Goal: Task Accomplishment & Management: Manage account settings

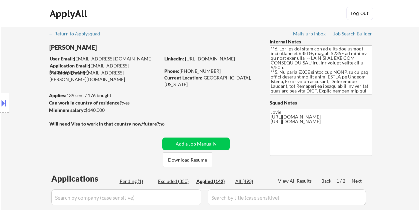
select select ""applied""
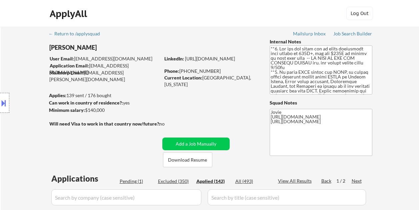
select select ""applied""
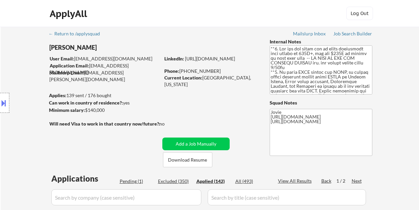
select select ""applied""
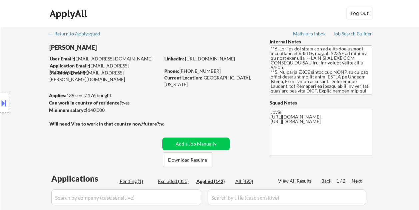
select select ""applied""
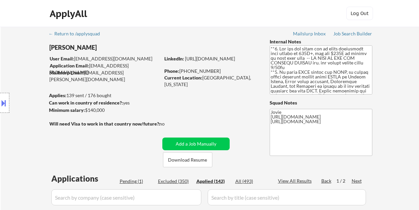
select select ""applied""
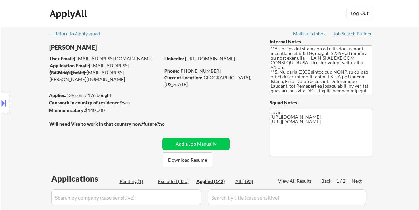
select select ""applied""
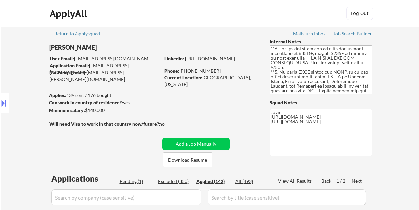
select select ""applied""
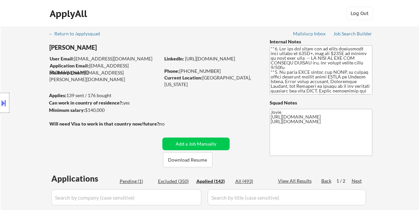
select select ""applied""
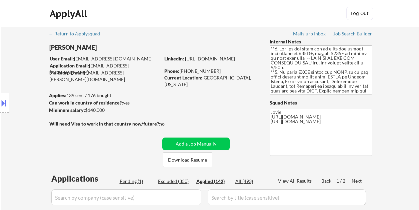
select select ""applied""
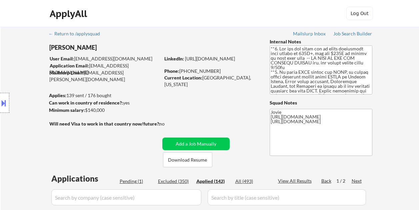
select select ""applied""
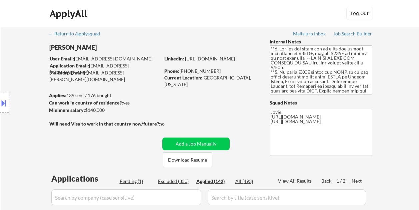
select select ""applied""
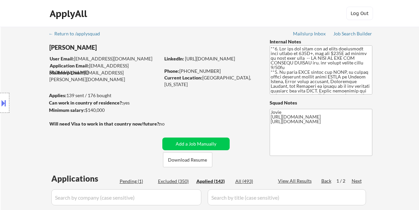
select select ""applied""
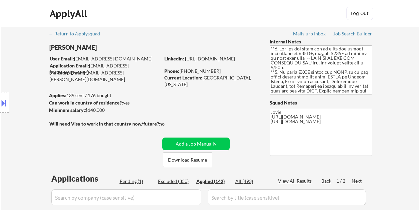
select select ""applied""
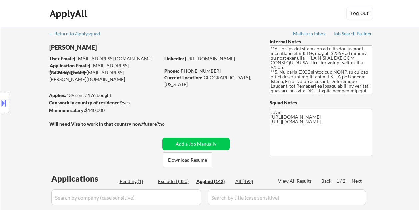
select select ""applied""
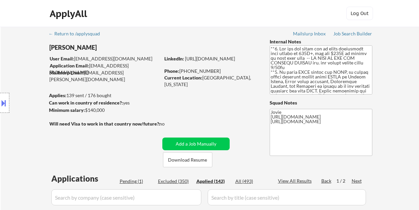
select select ""applied""
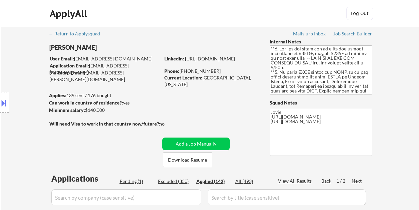
select select ""applied""
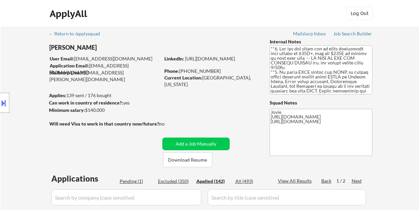
select select ""applied""
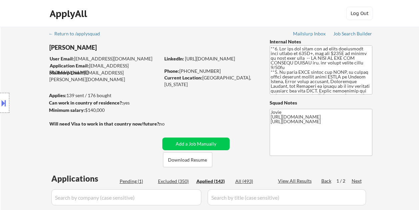
select select ""applied""
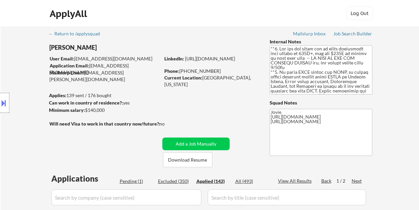
select select ""applied""
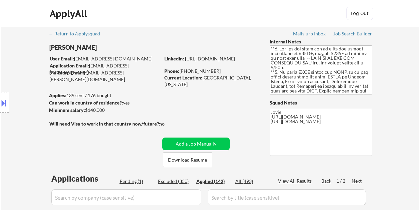
select select ""applied""
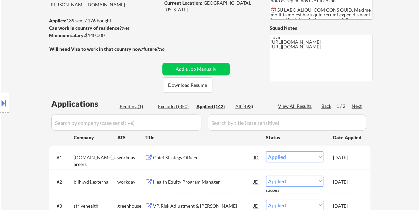
scroll to position [67, 0]
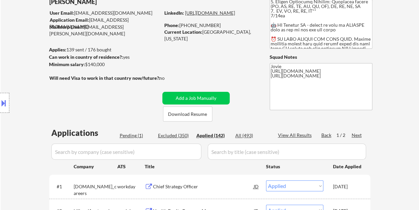
scroll to position [100, 0]
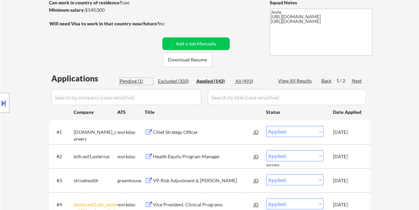
click at [128, 79] on div "Pending (1)" at bounding box center [136, 81] width 33 height 7
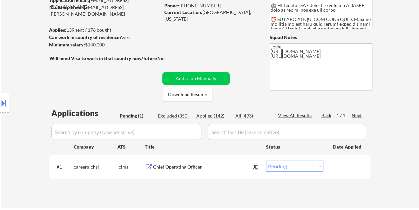
scroll to position [67, 0]
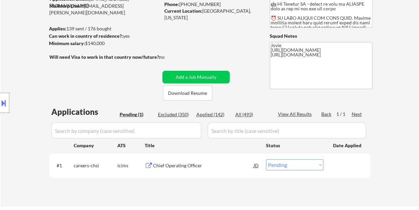
click at [212, 114] on div "Applied (142)" at bounding box center [212, 114] width 33 height 7
select select ""applied""
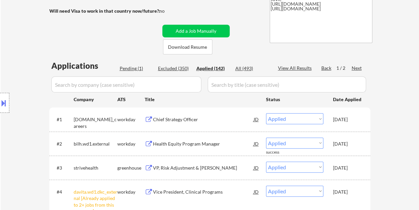
scroll to position [167, 0]
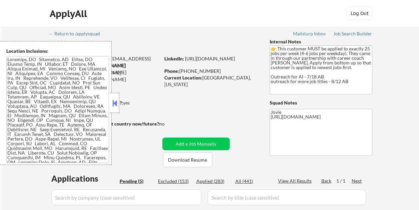
select select ""pending""
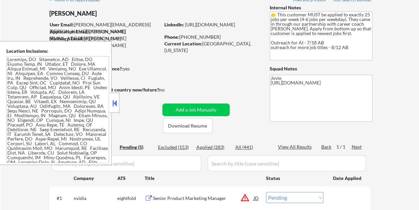
scroll to position [67, 0]
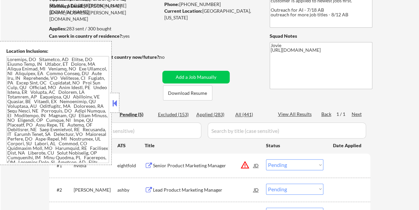
click at [116, 101] on button at bounding box center [114, 103] width 7 height 10
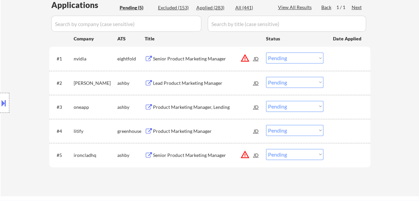
scroll to position [200, 0]
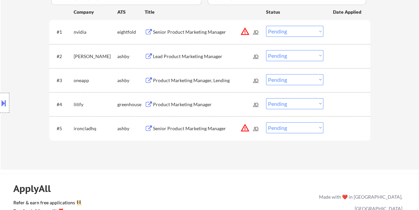
click at [356, 58] on div at bounding box center [347, 56] width 29 height 12
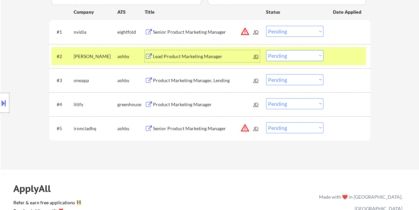
click at [179, 59] on div "Lead Product Marketing Manager" at bounding box center [203, 56] width 101 height 7
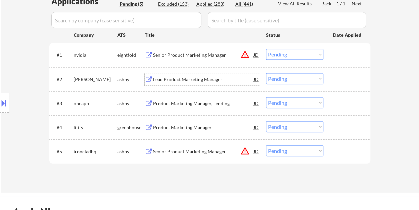
scroll to position [167, 0]
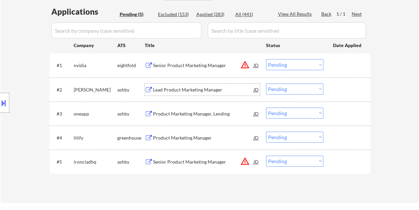
click at [355, 89] on div at bounding box center [347, 89] width 29 height 12
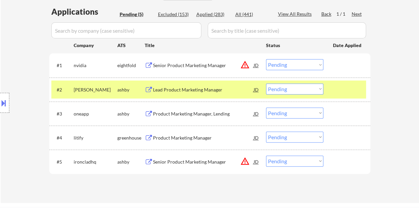
scroll to position [100, 0]
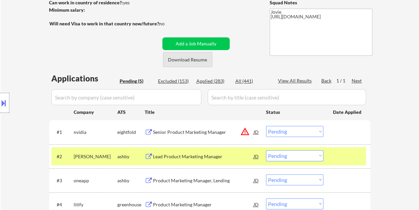
click at [199, 59] on button "Download Resume" at bounding box center [187, 59] width 49 height 15
click at [187, 10] on div "← Return to /applysquad Mailslurp Inbox Job Search Builder Alexis Kirton User E…" at bounding box center [210, 95] width 333 height 337
click at [323, 154] on select "Choose an option... Pending Applied Excluded (Questions) Excluded (Expired) Exc…" at bounding box center [294, 155] width 57 height 11
click at [266, 150] on select "Choose an option... Pending Applied Excluded (Questions) Excluded (Expired) Exc…" at bounding box center [294, 155] width 57 height 11
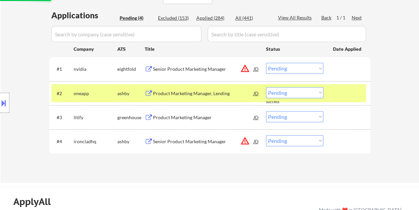
scroll to position [167, 0]
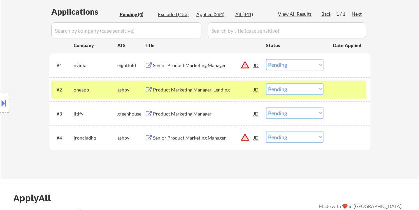
click at [342, 91] on div at bounding box center [347, 89] width 29 height 12
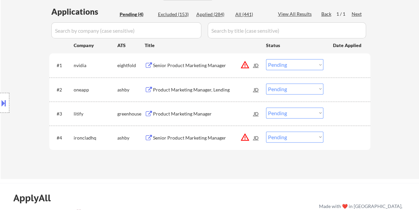
click at [339, 88] on div at bounding box center [347, 89] width 29 height 12
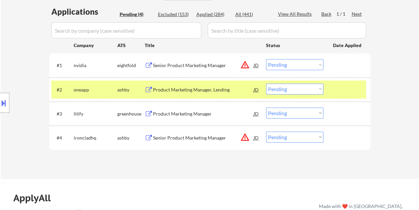
click at [183, 81] on div "#2 oneapp ashby Product Marketing Manager, Lending JD Choose an option... Pendi…" at bounding box center [208, 89] width 315 height 18
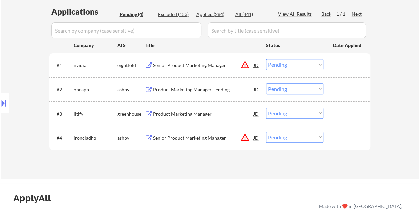
click at [336, 93] on div at bounding box center [347, 89] width 29 height 12
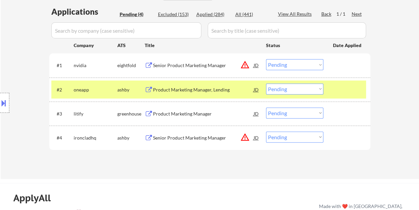
click at [217, 91] on div "Product Marketing Manager, Lending" at bounding box center [203, 89] width 101 height 7
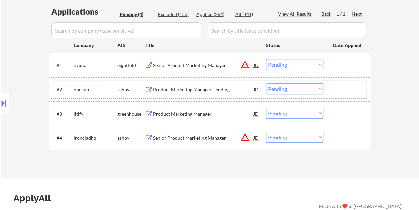
click at [337, 87] on div at bounding box center [347, 89] width 29 height 12
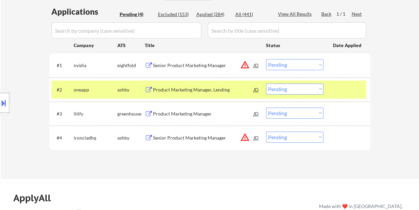
click at [319, 91] on select "Choose an option... Pending Applied Excluded (Questions) Excluded (Expired) Exc…" at bounding box center [294, 88] width 57 height 11
click at [266, 83] on select "Choose an option... Pending Applied Excluded (Questions) Excluded (Expired) Exc…" at bounding box center [294, 88] width 57 height 11
select select ""pending""
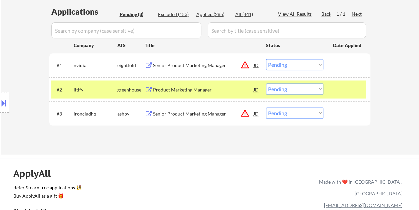
click at [343, 88] on div at bounding box center [347, 89] width 29 height 12
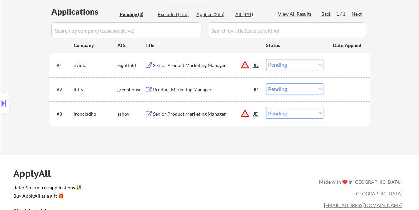
click at [334, 113] on div at bounding box center [347, 113] width 29 height 12
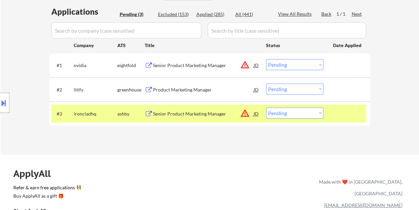
click at [195, 115] on div "Senior Product Marketing Manager" at bounding box center [203, 113] width 101 height 7
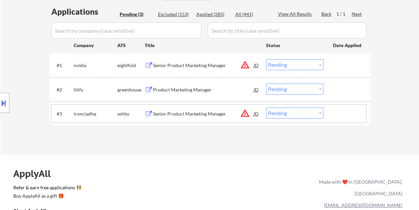
click at [335, 115] on div at bounding box center [347, 113] width 29 height 12
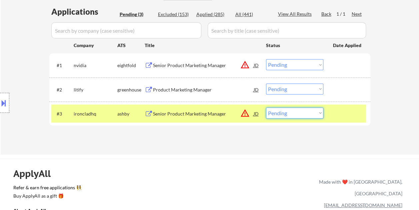
click at [313, 109] on select "Choose an option... Pending Applied Excluded (Questions) Excluded (Expired) Exc…" at bounding box center [294, 112] width 57 height 11
select select ""excluded__location_""
click at [266, 107] on select "Choose an option... Pending Applied Excluded (Questions) Excluded (Expired) Exc…" at bounding box center [294, 112] width 57 height 11
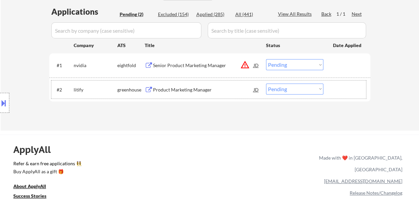
click at [332, 85] on div "#2 litify greenhouse Product Marketing Manager JD Choose an option... Pending A…" at bounding box center [208, 89] width 315 height 18
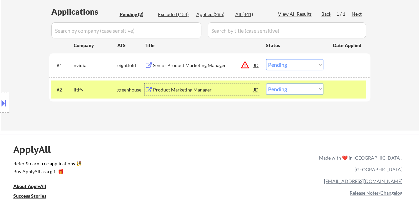
click at [187, 84] on div "Product Marketing Manager" at bounding box center [203, 89] width 101 height 12
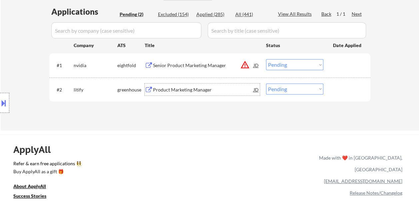
click at [335, 89] on div at bounding box center [347, 89] width 29 height 12
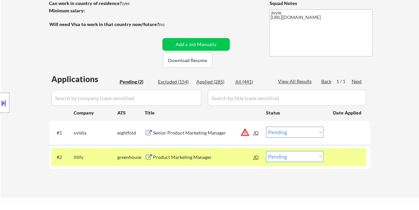
scroll to position [100, 0]
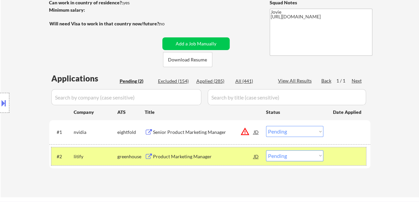
click at [300, 156] on select "Choose an option... Pending Applied Excluded (Questions) Excluded (Expired) Exc…" at bounding box center [294, 155] width 57 height 11
select select ""applied""
click at [266, 150] on select "Choose an option... Pending Applied Excluded (Questions) Excluded (Expired) Exc…" at bounding box center [294, 155] width 57 height 11
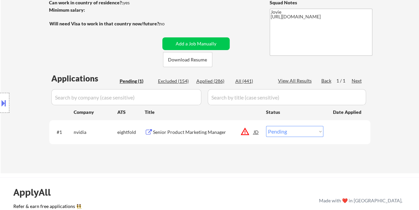
click at [181, 128] on div "Senior Product Marketing Manager" at bounding box center [203, 132] width 101 height 12
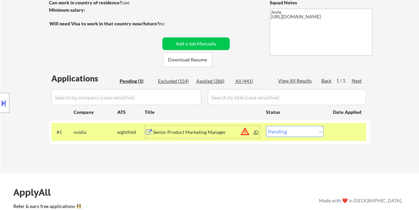
click at [317, 132] on select "Choose an option... Pending Applied Excluded (Questions) Excluded (Expired) Exc…" at bounding box center [294, 131] width 57 height 11
select select ""excluded__expired_""
click at [266, 126] on select "Choose an option... Pending Applied Excluded (Questions) Excluded (Expired) Exc…" at bounding box center [294, 131] width 57 height 11
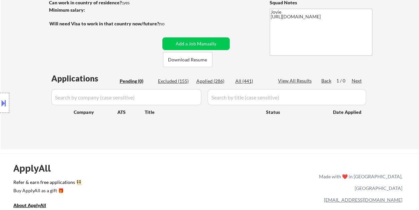
click at [213, 79] on div "Applied (286)" at bounding box center [212, 81] width 33 height 7
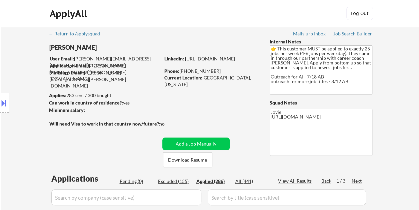
select select ""applied""
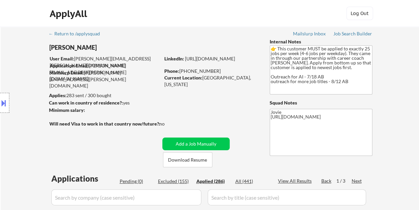
select select ""applied""
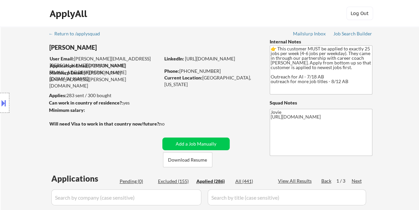
select select ""applied""
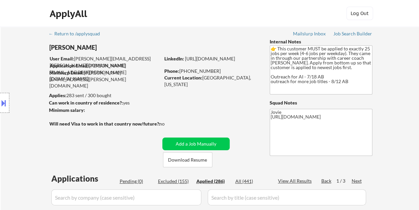
select select ""applied""
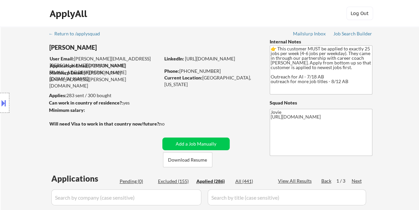
select select ""applied""
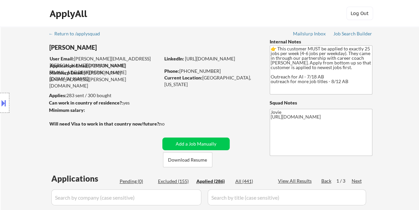
select select ""applied""
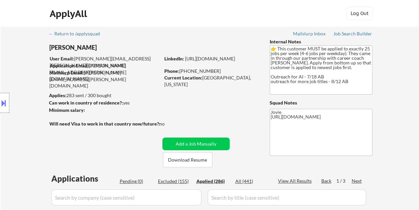
select select ""applied""
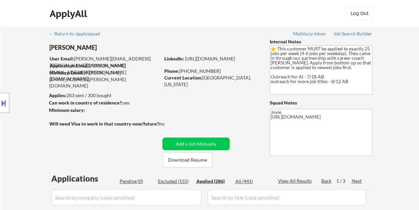
select select ""applied""
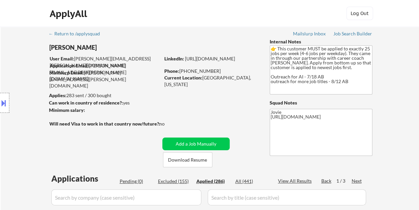
select select ""applied""
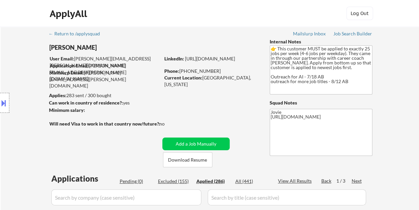
select select ""applied""
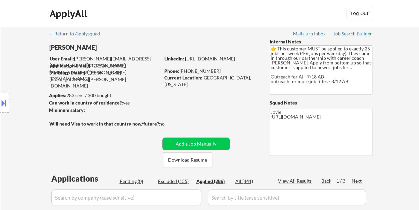
select select ""applied""
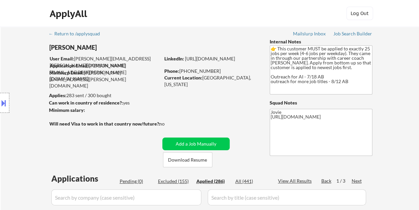
select select ""applied""
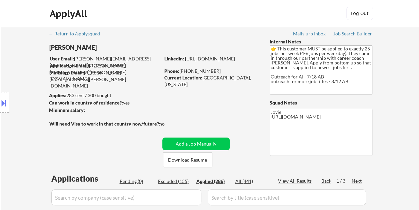
select select ""applied""
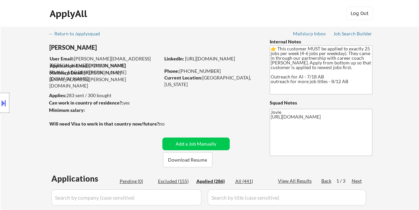
select select ""applied""
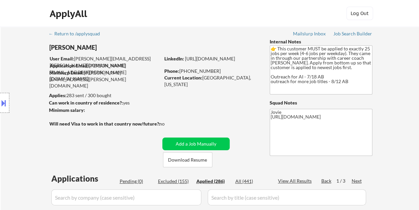
select select ""applied""
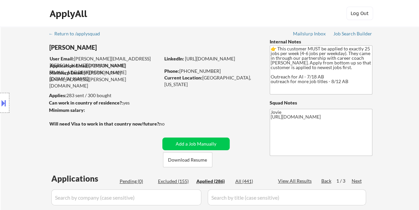
select select ""applied""
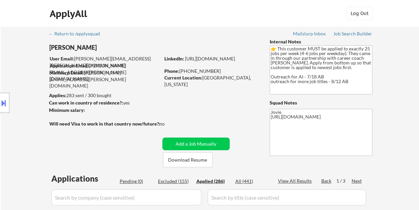
select select ""applied""
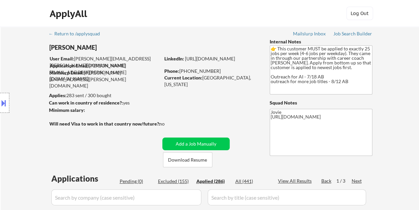
select select ""applied""
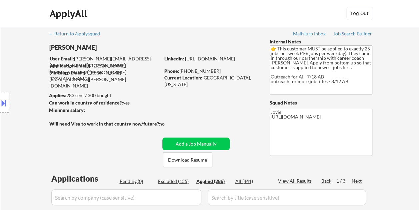
select select ""applied""
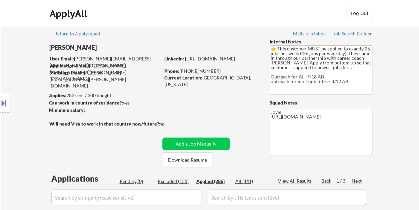
select select ""applied""
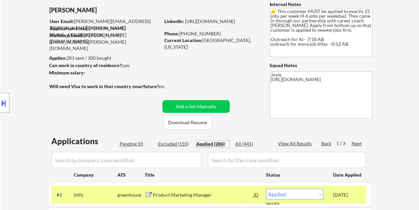
scroll to position [33, 0]
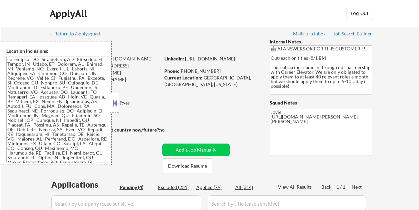
select select ""pending""
click at [113, 101] on button at bounding box center [114, 103] width 7 height 10
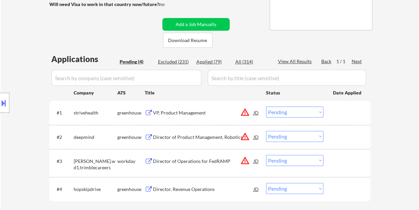
scroll to position [133, 0]
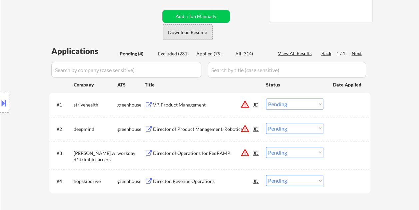
click at [186, 37] on button "Download Resume" at bounding box center [187, 32] width 49 height 15
drag, startPoint x: 403, startPoint y: 0, endPoint x: 258, endPoint y: 24, distance: 147.1
click at [258, 24] on div "← Return to /applysquad Mailslurp Inbox Job Search Builder Craig Copland User E…" at bounding box center [210, 54] width 333 height 323
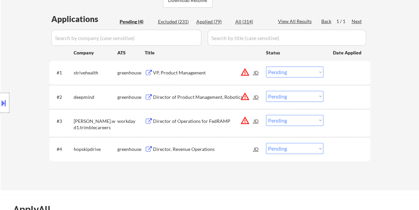
scroll to position [167, 0]
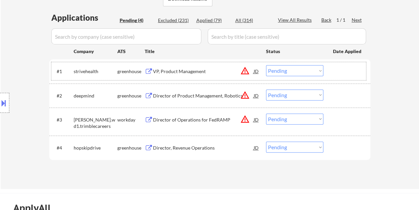
click at [329, 65] on div "#1 strivehealth greenhouse VP, Product Management JD warning_amber Choose an op…" at bounding box center [208, 71] width 315 height 18
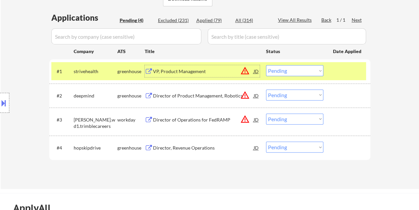
click at [205, 68] on div "VP, Product Management" at bounding box center [203, 71] width 101 height 7
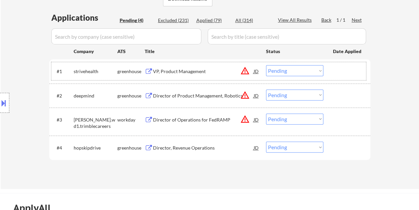
drag, startPoint x: 346, startPoint y: 74, endPoint x: 271, endPoint y: 69, distance: 75.4
click at [346, 74] on div at bounding box center [347, 71] width 29 height 12
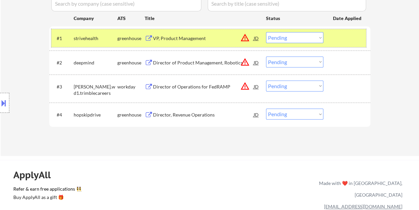
scroll to position [200, 0]
click at [173, 36] on div "VP, Product Management" at bounding box center [203, 38] width 101 height 7
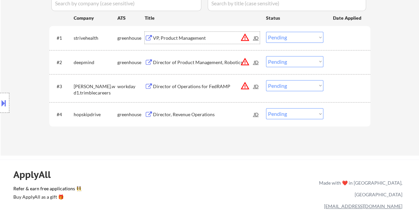
drag, startPoint x: 339, startPoint y: 37, endPoint x: 331, endPoint y: 38, distance: 8.1
click at [338, 37] on div at bounding box center [347, 38] width 29 height 12
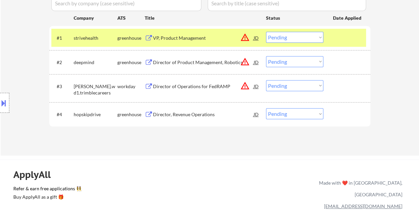
click at [317, 35] on select "Choose an option... Pending Applied Excluded (Questions) Excluded (Expired) Exc…" at bounding box center [294, 37] width 57 height 11
click at [266, 32] on select "Choose an option... Pending Applied Excluded (Questions) Excluded (Expired) Exc…" at bounding box center [294, 37] width 57 height 11
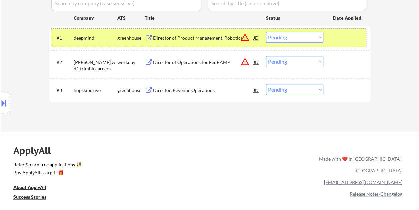
click at [337, 41] on div at bounding box center [347, 38] width 29 height 12
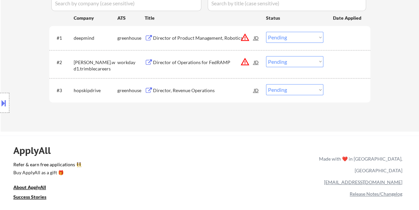
click at [336, 40] on div at bounding box center [347, 38] width 29 height 12
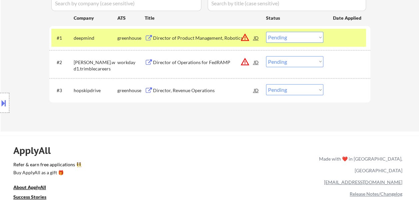
click at [168, 37] on div "Director of Product Management, Robotics" at bounding box center [203, 38] width 101 height 7
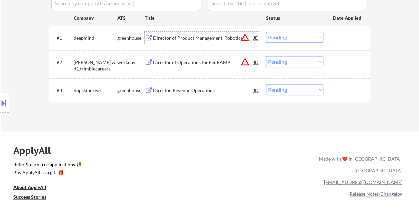
drag, startPoint x: 354, startPoint y: 36, endPoint x: 349, endPoint y: 38, distance: 5.3
click at [353, 36] on div at bounding box center [347, 38] width 29 height 12
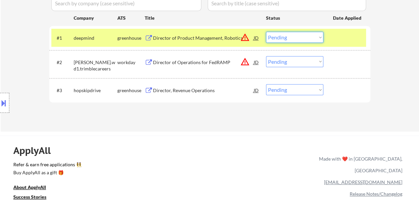
click at [319, 38] on select "Choose an option... Pending Applied Excluded (Questions) Excluded (Expired) Exc…" at bounding box center [294, 37] width 57 height 11
click at [266, 32] on select "Choose an option... Pending Applied Excluded (Questions) Excluded (Expired) Exc…" at bounding box center [294, 37] width 57 height 11
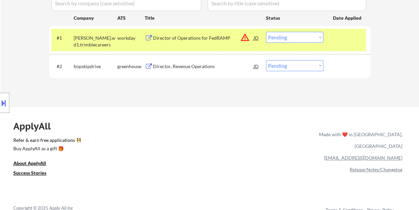
click at [330, 35] on div "#1 trimble.wd1.trimblecareers workday Director of Operations for FedRAMP JD war…" at bounding box center [208, 40] width 315 height 22
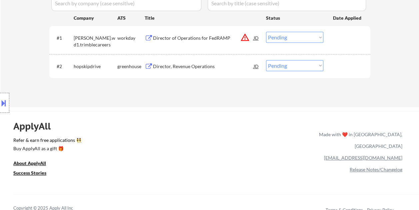
click at [332, 36] on div "#1 trimble.wd1.trimblecareers workday Director of Operations for FedRAMP JD war…" at bounding box center [208, 40] width 315 height 22
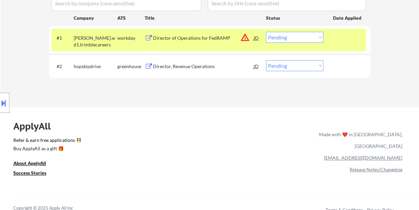
click at [195, 40] on div "Director of Operations for FedRAMP" at bounding box center [203, 38] width 101 height 7
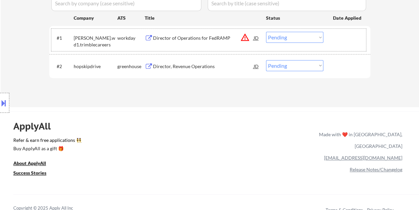
drag, startPoint x: 354, startPoint y: 34, endPoint x: 328, endPoint y: 41, distance: 27.2
click at [351, 35] on div at bounding box center [347, 38] width 29 height 12
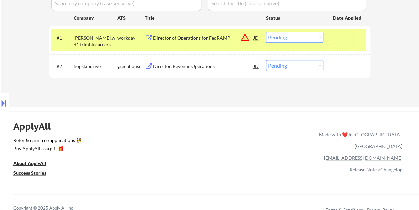
click at [315, 40] on select "Choose an option... Pending Applied Excluded (Questions) Excluded (Expired) Exc…" at bounding box center [294, 37] width 57 height 11
click at [266, 32] on select "Choose an option... Pending Applied Excluded (Questions) Excluded (Expired) Exc…" at bounding box center [294, 37] width 57 height 11
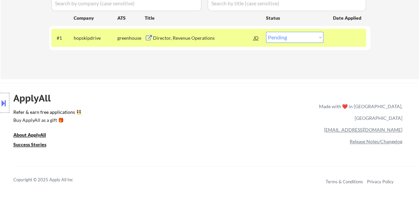
click at [337, 37] on div at bounding box center [347, 38] width 29 height 12
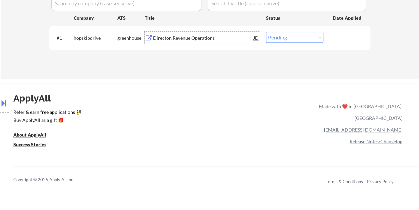
click at [217, 37] on div "Director, Revenue Operations" at bounding box center [203, 38] width 101 height 7
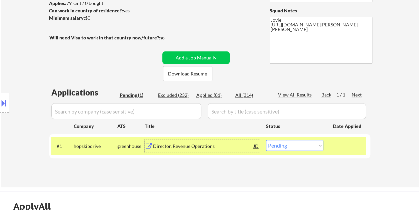
scroll to position [100, 0]
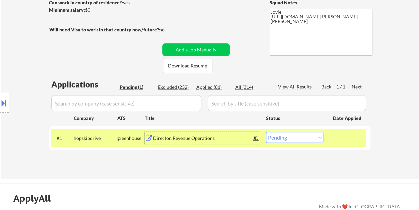
click at [166, 136] on div "Director, Revenue Operations" at bounding box center [203, 138] width 101 height 7
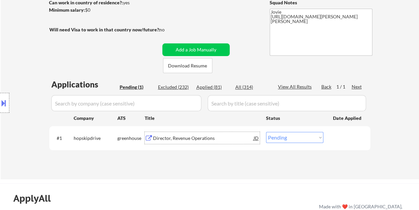
click at [336, 145] on div "#1 hopskipdrive greenhouse Director, Revenue Operations JD warning_amber Choose…" at bounding box center [208, 138] width 315 height 18
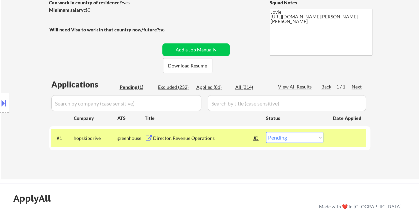
click at [319, 139] on select "Choose an option... Pending Applied Excluded (Questions) Excluded (Expired) Exc…" at bounding box center [294, 137] width 57 height 11
select select ""applied""
click at [266, 132] on select "Choose an option... Pending Applied Excluded (Questions) Excluded (Expired) Exc…" at bounding box center [294, 137] width 57 height 11
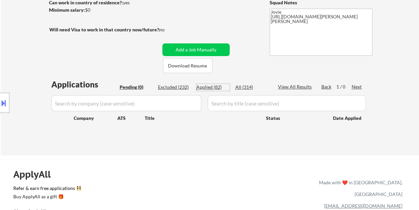
click at [215, 87] on div "Applied (82)" at bounding box center [212, 87] width 33 height 7
select select ""applied""
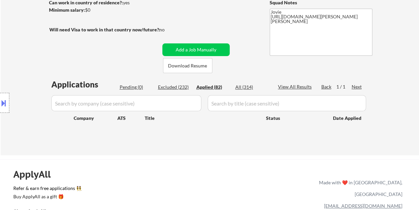
select select ""applied""
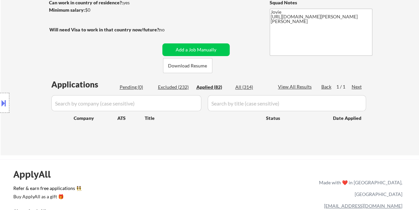
select select ""applied""
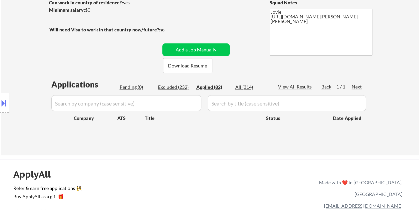
select select ""applied""
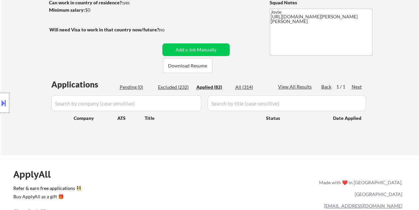
select select ""applied""
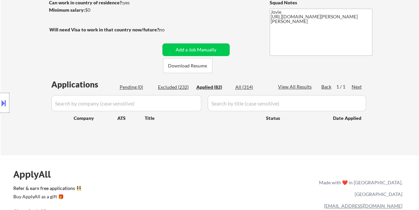
select select ""applied""
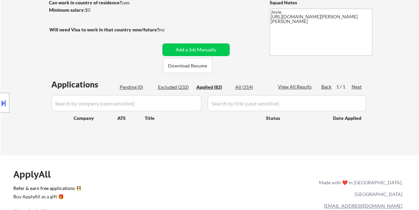
select select ""applied""
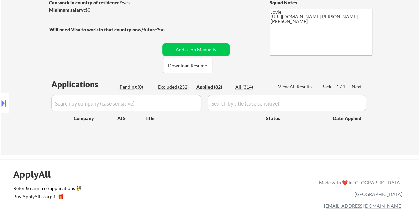
select select ""applied""
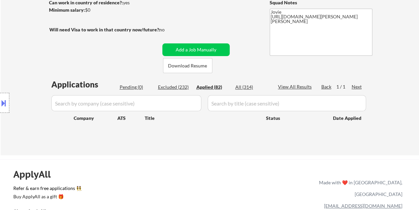
select select ""applied""
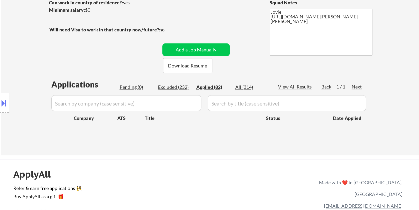
select select ""applied""
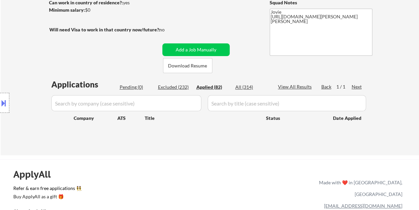
select select ""applied""
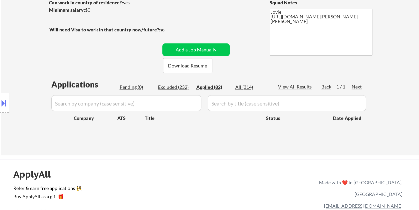
select select ""applied""
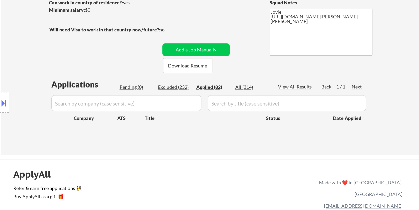
select select ""applied""
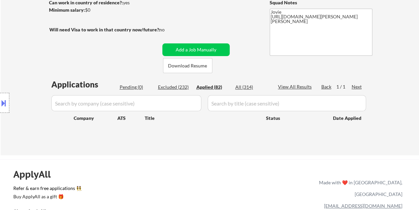
select select ""applied""
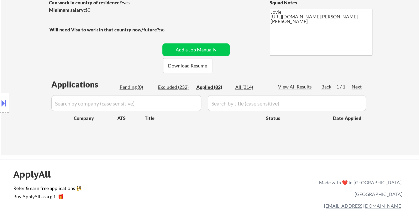
select select ""applied""
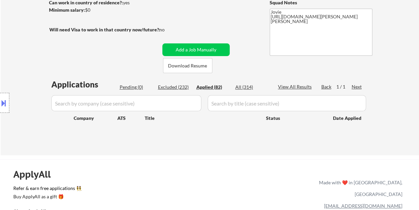
select select ""applied""
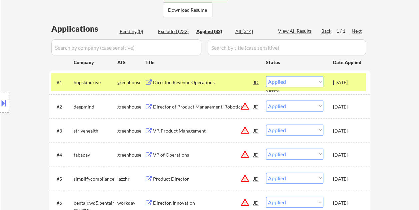
scroll to position [167, 0]
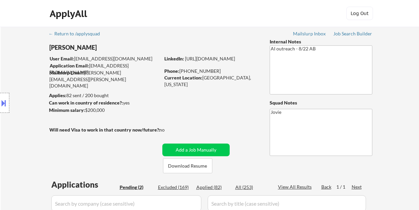
select select ""pending""
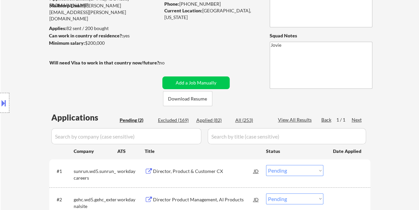
scroll to position [67, 0]
click at [185, 98] on button "Download Resume" at bounding box center [187, 98] width 49 height 15
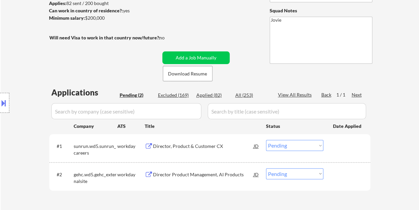
scroll to position [100, 0]
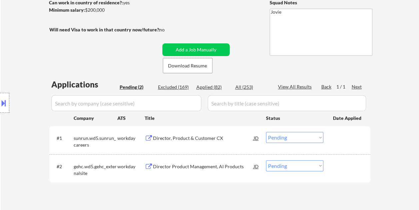
click at [231, 137] on div "Director, Product & Customer CX" at bounding box center [203, 138] width 101 height 7
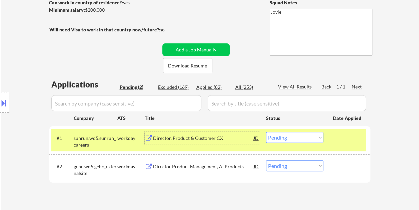
click at [341, 139] on div at bounding box center [347, 138] width 29 height 12
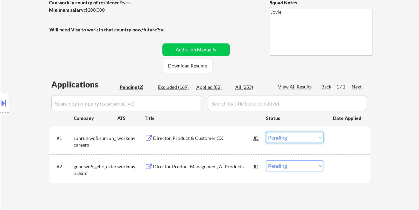
click at [322, 137] on select "Choose an option... Pending Applied Excluded (Questions) Excluded (Expired) Exc…" at bounding box center [294, 137] width 57 height 11
click at [266, 132] on select "Choose an option... Pending Applied Excluded (Questions) Excluded (Expired) Exc…" at bounding box center [294, 137] width 57 height 11
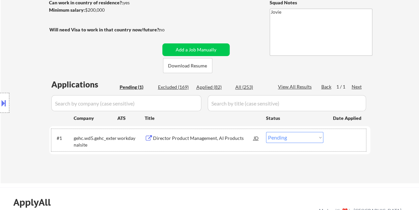
click at [345, 142] on div at bounding box center [347, 138] width 29 height 12
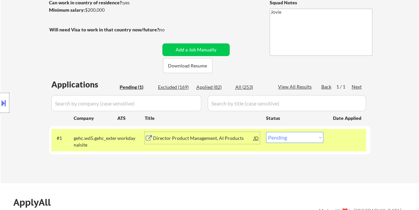
click at [220, 139] on div "Director Product Management, AI Products" at bounding box center [203, 138] width 101 height 7
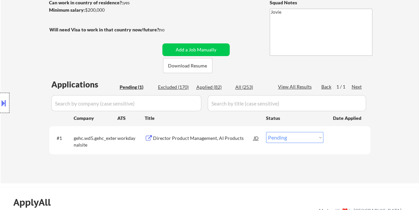
click at [7, 100] on div at bounding box center [4, 103] width 9 height 20
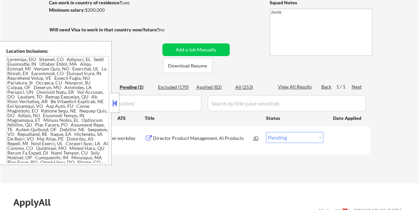
click at [116, 107] on button at bounding box center [114, 103] width 7 height 10
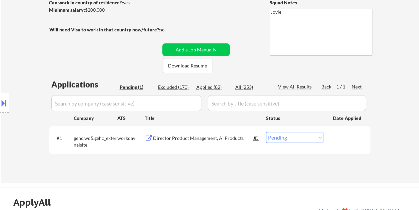
click at [177, 145] on div "#1 gehc.wd5.gehc_externalsite workday Director Product Management, AI Products …" at bounding box center [208, 140] width 315 height 22
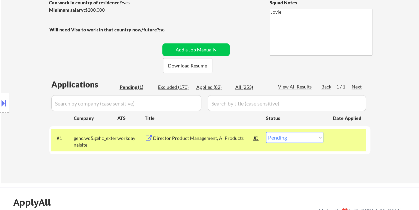
click at [175, 141] on div "Director Product Management, AI Products" at bounding box center [203, 138] width 101 height 7
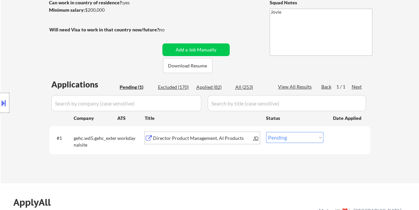
click at [320, 137] on select "Choose an option... Pending Applied Excluded (Questions) Excluded (Expired) Exc…" at bounding box center [294, 137] width 57 height 11
select select ""applied""
click at [266, 132] on select "Choose an option... Pending Applied Excluded (Questions) Excluded (Expired) Exc…" at bounding box center [294, 137] width 57 height 11
select select ""applied""
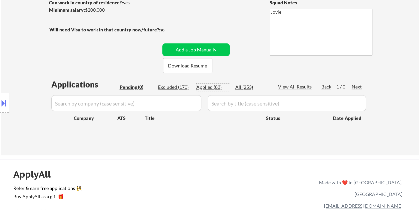
click at [203, 85] on div "Applied (83)" at bounding box center [212, 87] width 33 height 7
select select ""applied""
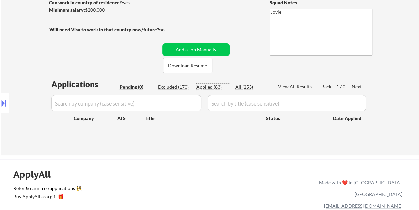
select select ""applied""
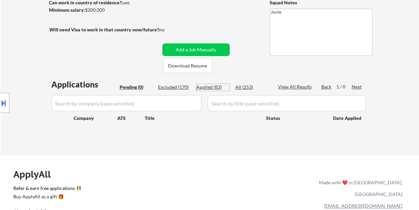
select select ""applied""
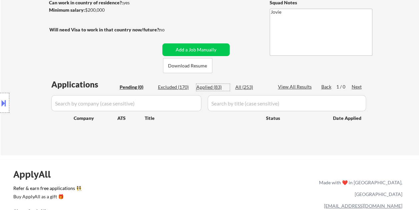
select select ""applied""
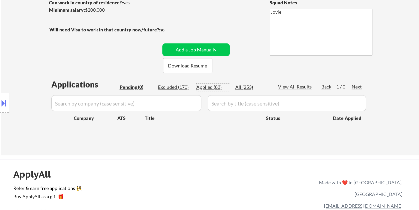
select select ""applied""
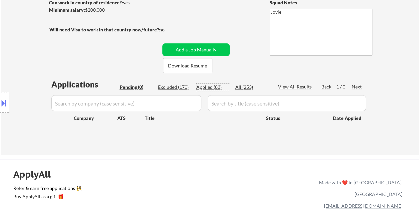
select select ""applied""
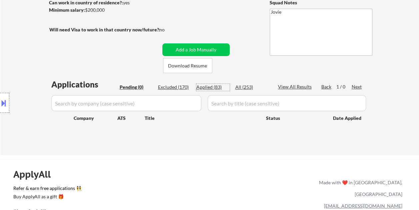
select select ""applied""
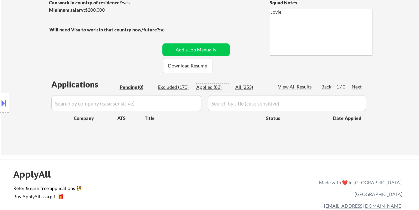
select select ""applied""
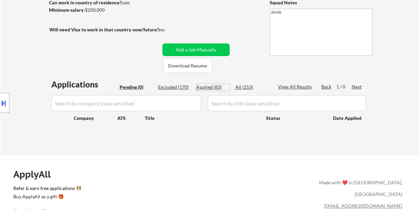
select select ""applied""
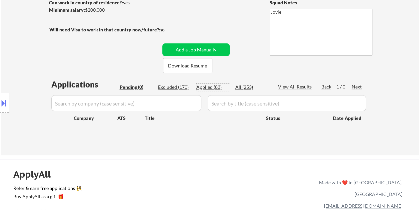
select select ""applied""
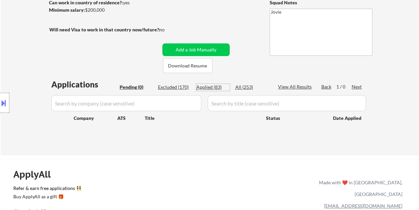
select select ""applied""
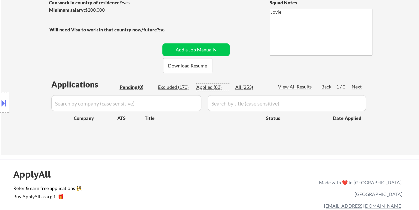
select select ""applied""
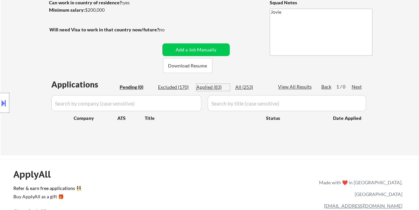
select select ""applied""
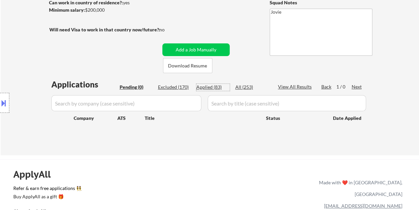
select select ""applied""
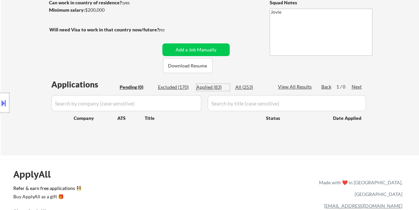
select select ""applied""
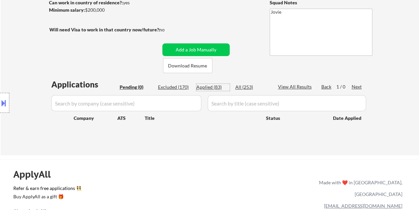
select select ""applied""
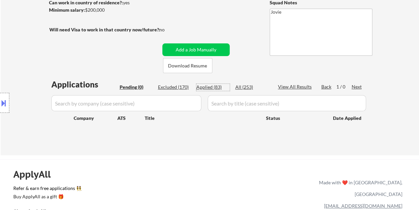
select select ""applied""
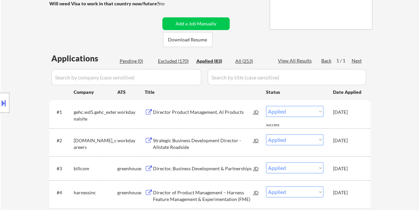
scroll to position [133, 0]
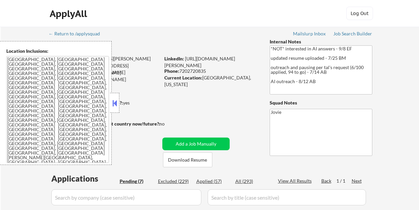
select select ""pending""
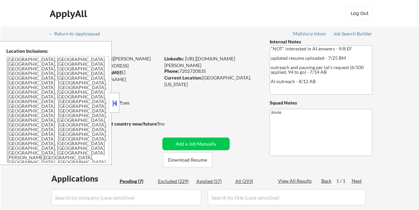
select select ""pending""
click at [117, 102] on button at bounding box center [114, 103] width 7 height 10
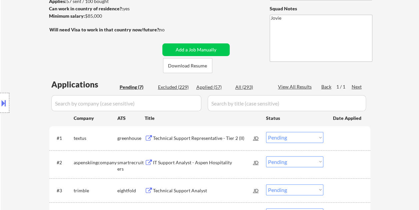
scroll to position [33, 0]
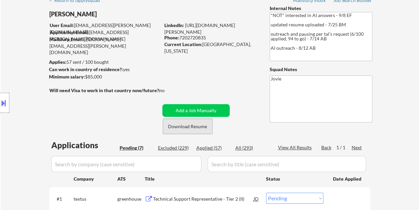
click at [192, 129] on button "Download Resume" at bounding box center [187, 126] width 49 height 15
click at [397, 27] on div "← Return to /applysquad Mailslurp Inbox Job Search Builder [PERSON_NAME] User E…" at bounding box center [210, 194] width 418 height 403
click at [225, 65] on div "← Return to /applysquad Mailslurp Inbox Job Search Builder [PERSON_NAME] User E…" at bounding box center [210, 192] width 333 height 398
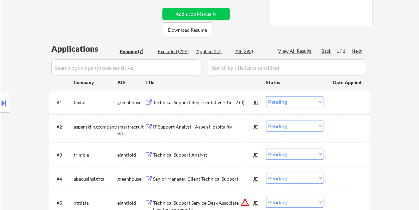
scroll to position [133, 0]
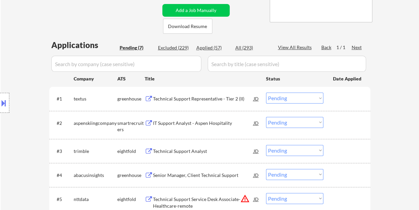
drag, startPoint x: 347, startPoint y: 102, endPoint x: 329, endPoint y: 102, distance: 18.3
click at [347, 101] on div at bounding box center [347, 98] width 29 height 12
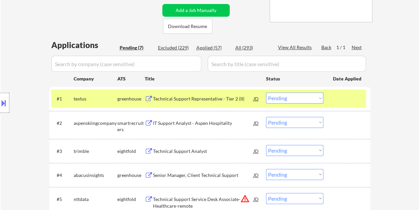
click at [198, 103] on div "Technical Support Representative - Tier 2 (II)" at bounding box center [203, 98] width 101 height 12
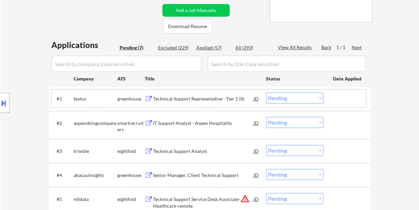
drag, startPoint x: 346, startPoint y: 100, endPoint x: 329, endPoint y: 100, distance: 17.0
click at [342, 100] on div at bounding box center [347, 98] width 29 height 12
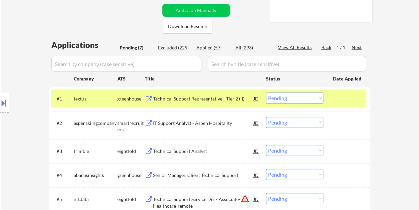
click at [319, 97] on select "Choose an option... Pending Applied Excluded (Questions) Excluded (Expired) Exc…" at bounding box center [294, 97] width 57 height 11
click at [266, 92] on select "Choose an option... Pending Applied Excluded (Questions) Excluded (Expired) Exc…" at bounding box center [294, 97] width 57 height 11
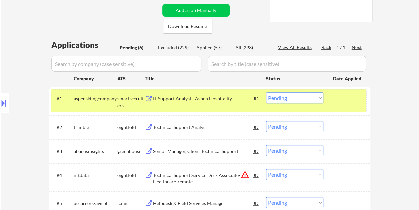
click at [347, 98] on div at bounding box center [347, 98] width 29 height 12
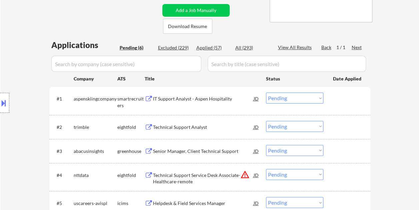
drag, startPoint x: 353, startPoint y: 97, endPoint x: 315, endPoint y: 99, distance: 38.4
click at [352, 97] on div at bounding box center [347, 98] width 29 height 12
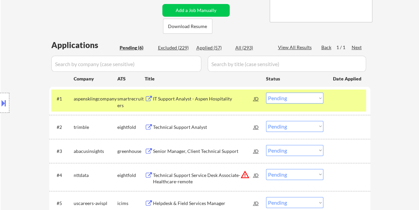
click at [201, 97] on div "IT Support Analyst - Aspen Hospitality" at bounding box center [203, 98] width 101 height 7
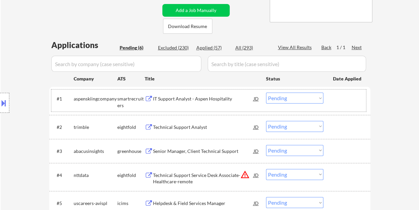
click at [340, 97] on div at bounding box center [347, 98] width 29 height 12
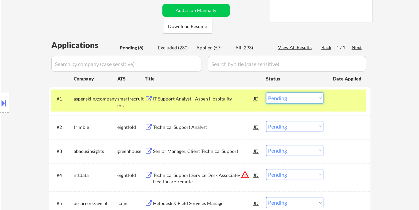
click at [312, 96] on select "Choose an option... Pending Applied Excluded (Questions) Excluded (Expired) Exc…" at bounding box center [294, 97] width 57 height 11
click at [266, 92] on select "Choose an option... Pending Applied Excluded (Questions) Excluded (Expired) Exc…" at bounding box center [294, 97] width 57 height 11
select select ""pending""
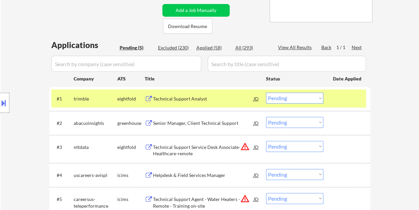
click at [335, 97] on div at bounding box center [347, 98] width 29 height 12
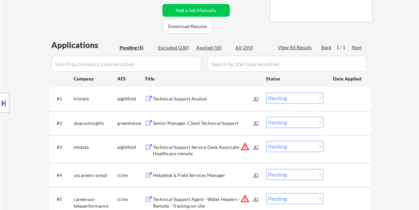
click at [335, 121] on div at bounding box center [347, 123] width 29 height 12
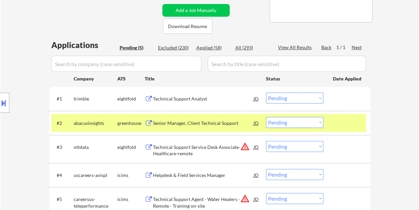
click at [243, 120] on div "Senior Manager, Client Technical Support" at bounding box center [203, 123] width 101 height 7
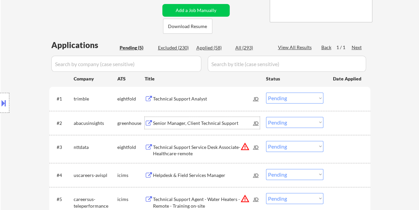
click at [337, 123] on div at bounding box center [347, 123] width 29 height 12
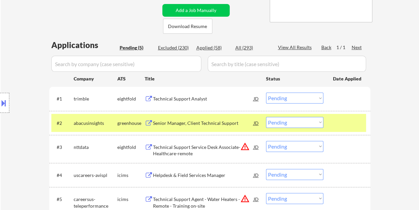
click at [317, 122] on select "Choose an option... Pending Applied Excluded (Questions) Excluded (Expired) Exc…" at bounding box center [294, 122] width 57 height 11
click at [266, 117] on select "Choose an option... Pending Applied Excluded (Questions) Excluded (Expired) Exc…" at bounding box center [294, 122] width 57 height 11
select select ""pending""
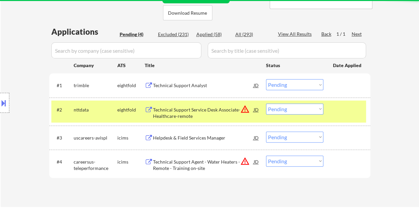
scroll to position [167, 0]
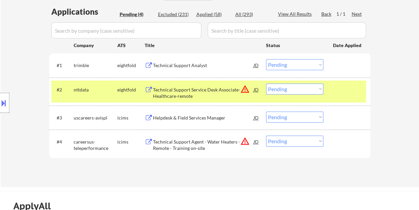
click at [337, 97] on div "#2 nttdata eightfold Technical Support Service Desk Associate-Healthcare-remote…" at bounding box center [208, 91] width 315 height 22
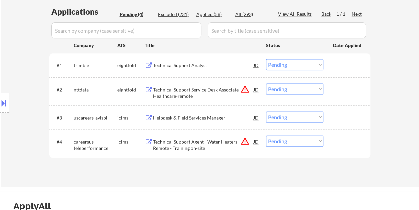
click at [340, 68] on div at bounding box center [347, 65] width 29 height 12
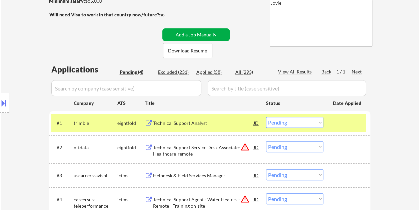
scroll to position [133, 0]
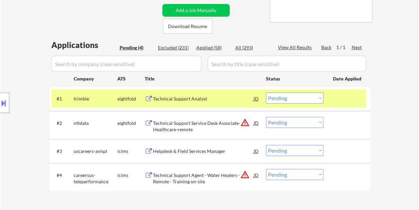
click at [349, 101] on div at bounding box center [347, 98] width 29 height 12
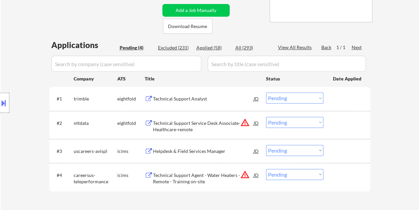
click at [342, 100] on div at bounding box center [347, 98] width 29 height 12
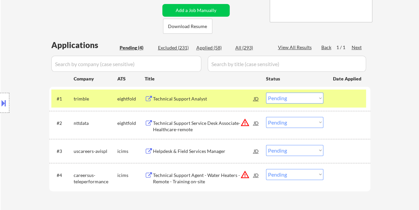
click at [190, 100] on div "Technical Support Analyst" at bounding box center [203, 98] width 101 height 7
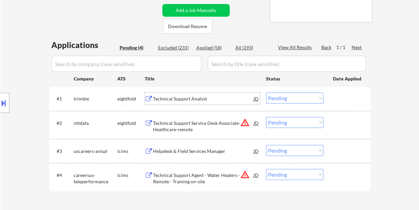
drag, startPoint x: 340, startPoint y: 97, endPoint x: 324, endPoint y: 100, distance: 16.6
click at [340, 97] on div at bounding box center [347, 98] width 29 height 12
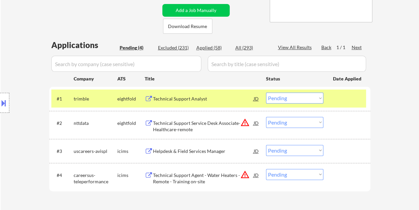
click at [320, 100] on select "Choose an option... Pending Applied Excluded (Questions) Excluded (Expired) Exc…" at bounding box center [294, 97] width 57 height 11
click at [266, 92] on select "Choose an option... Pending Applied Excluded (Questions) Excluded (Expired) Exc…" at bounding box center [294, 97] width 57 height 11
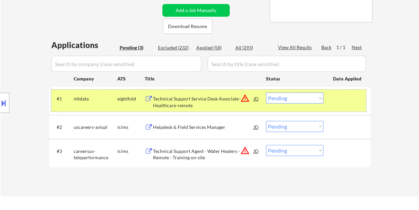
click at [343, 97] on div at bounding box center [347, 98] width 29 height 12
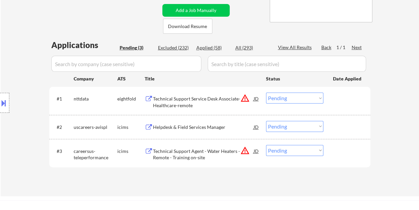
click at [332, 96] on div "#1 nttdata eightfold Technical Support Service Desk Associate-Healthcare-remote…" at bounding box center [208, 100] width 315 height 22
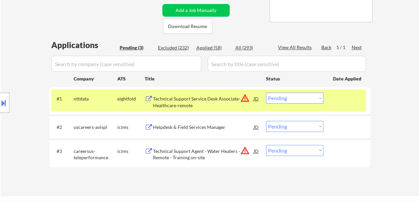
click at [184, 101] on div "Technical Support Service Desk Associate-Healthcare-remote" at bounding box center [203, 101] width 101 height 13
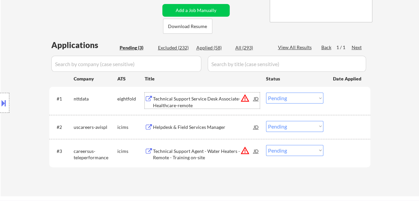
click at [340, 99] on div at bounding box center [347, 98] width 29 height 12
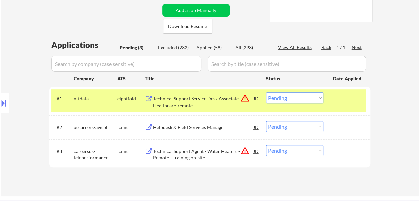
click at [311, 99] on select "Choose an option... Pending Applied Excluded (Questions) Excluded (Expired) Exc…" at bounding box center [294, 97] width 57 height 11
click at [266, 92] on select "Choose an option... Pending Applied Excluded (Questions) Excluded (Expired) Exc…" at bounding box center [294, 97] width 57 height 11
select select ""pending""
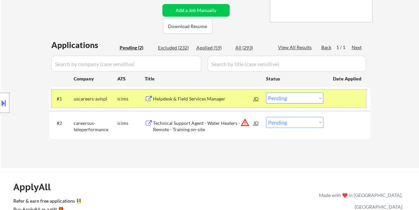
drag, startPoint x: 340, startPoint y: 95, endPoint x: 146, endPoint y: 24, distance: 206.5
click at [340, 95] on div at bounding box center [347, 98] width 29 height 12
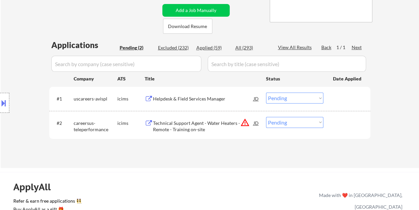
drag, startPoint x: 333, startPoint y: 97, endPoint x: 250, endPoint y: 97, distance: 83.3
click at [332, 98] on div "#1 uscareers-avispl icims Helpdesk & Field Services Manager JD warning_amber Ch…" at bounding box center [208, 98] width 315 height 18
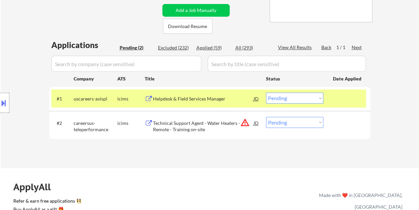
click at [196, 97] on div "Helpdesk & Field Services Manager" at bounding box center [203, 98] width 101 height 7
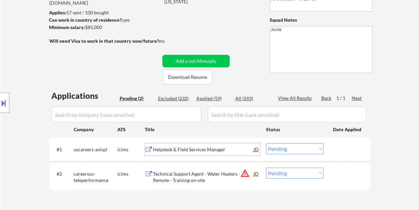
scroll to position [100, 0]
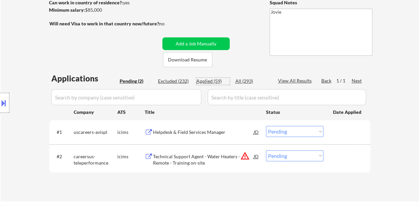
click at [210, 81] on div "Applied (59)" at bounding box center [212, 81] width 33 height 7
click at [210, 82] on div "Applied (59)" at bounding box center [212, 81] width 33 height 7
select select ""applied""
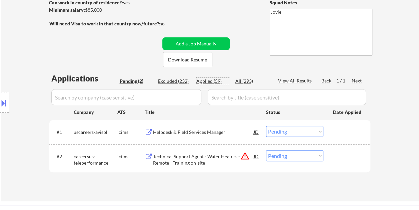
select select ""applied""
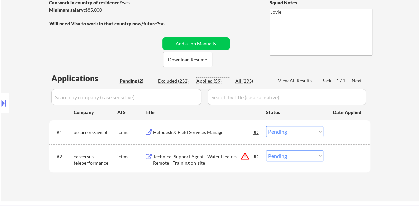
select select ""applied""
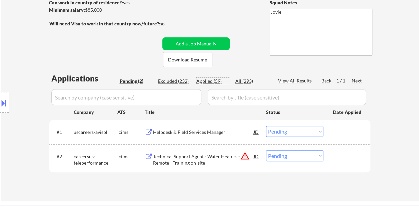
select select ""applied""
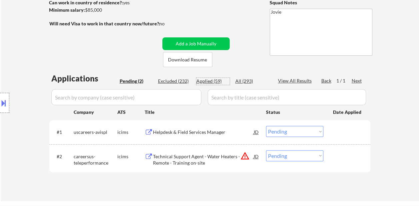
select select ""applied""
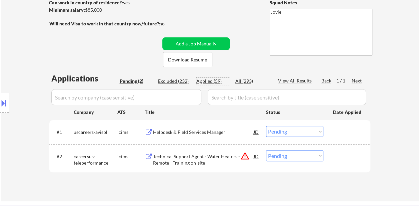
select select ""applied""
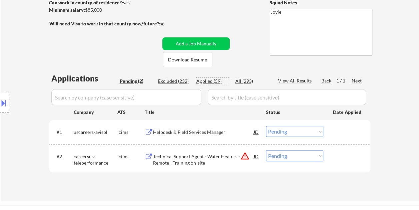
select select ""applied""
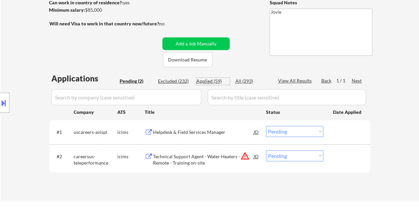
select select ""applied""
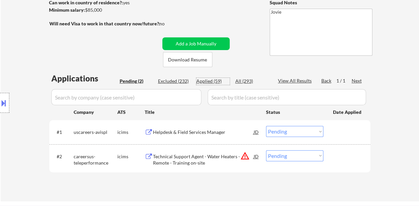
select select ""applied""
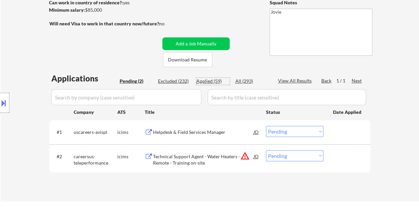
select select ""applied""
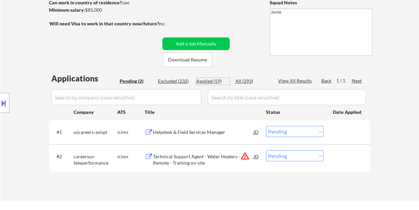
select select ""applied""
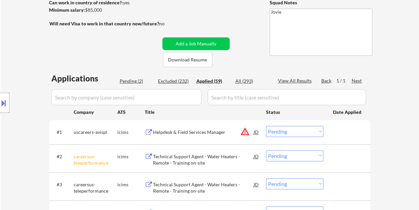
select select ""applied""
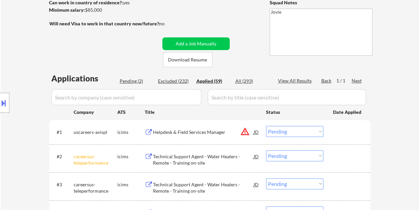
select select ""applied""
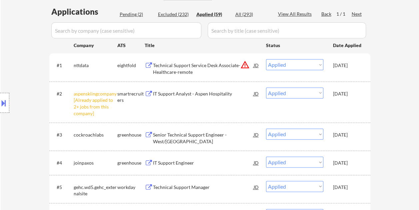
scroll to position [133, 0]
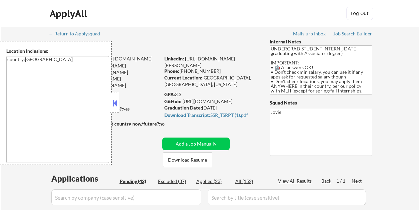
select select ""pending""
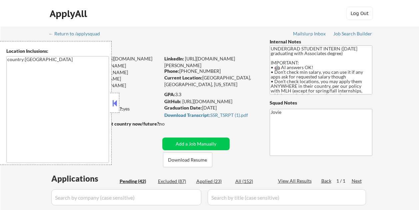
select select ""pending""
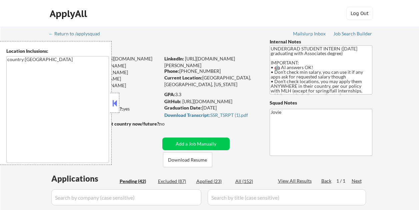
select select ""pending""
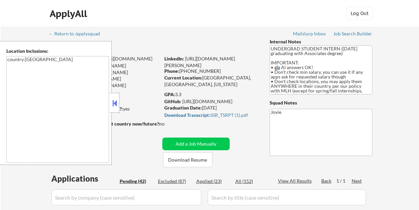
select select ""pending""
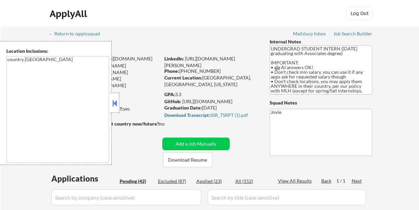
select select ""pending""
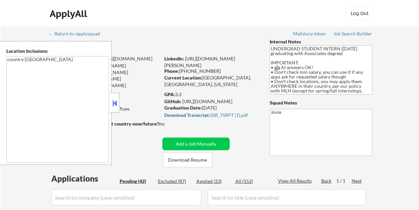
select select ""pending""
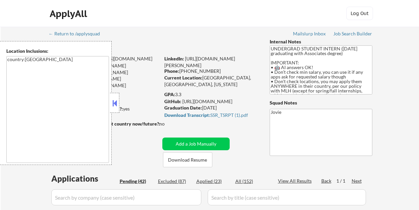
select select ""pending""
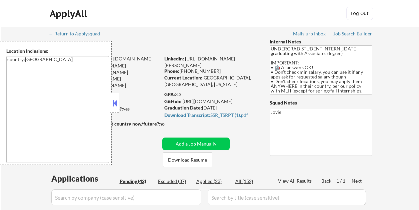
select select ""pending""
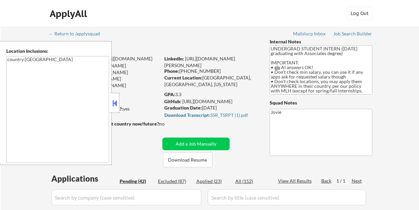
select select ""pending""
click at [115, 100] on button at bounding box center [114, 103] width 7 height 10
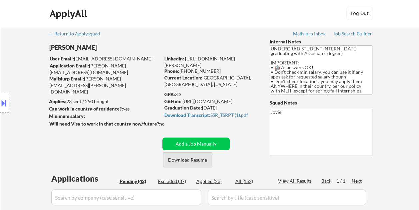
click at [200, 159] on button "Download Resume" at bounding box center [187, 159] width 49 height 15
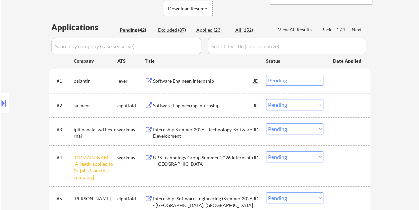
scroll to position [167, 0]
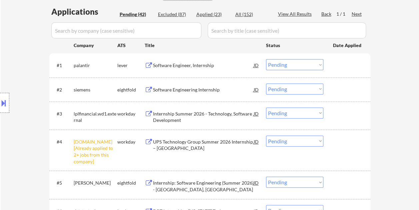
click at [352, 55] on div "#1 palantir lever Software Engineer, Internship JD Choose an option... Pending …" at bounding box center [209, 65] width 321 height 24
drag, startPoint x: 345, startPoint y: 62, endPoint x: 340, endPoint y: 66, distance: 7.3
click at [345, 62] on div at bounding box center [347, 65] width 29 height 12
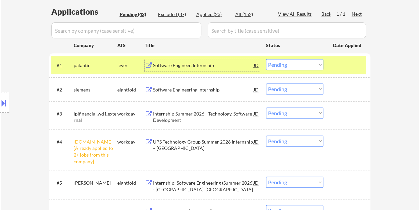
click at [218, 67] on div "Software Engineer, Internship" at bounding box center [203, 65] width 101 height 7
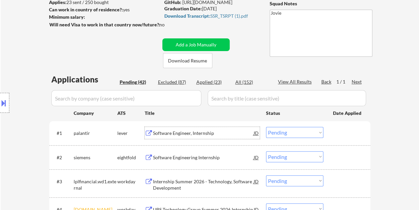
scroll to position [100, 0]
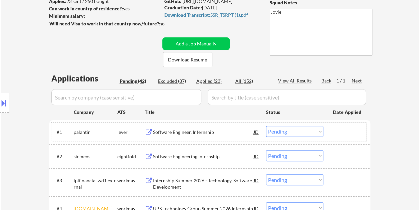
click at [349, 135] on div at bounding box center [347, 132] width 29 height 12
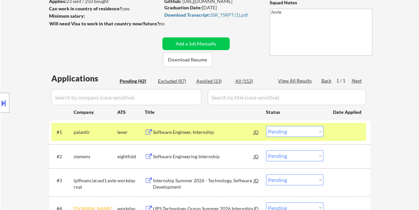
click at [320, 133] on select "Choose an option... Pending Applied Excluded (Questions) Excluded (Expired) Exc…" at bounding box center [294, 131] width 57 height 11
click at [266, 126] on select "Choose an option... Pending Applied Excluded (Questions) Excluded (Expired) Exc…" at bounding box center [294, 131] width 57 height 11
select select ""pending""
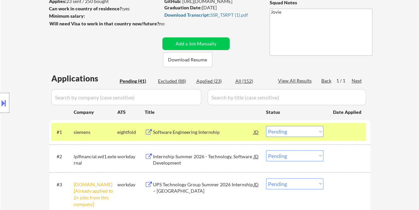
click at [356, 131] on div at bounding box center [347, 132] width 29 height 12
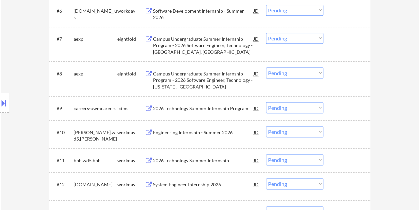
scroll to position [400, 0]
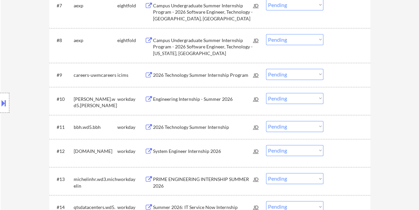
drag, startPoint x: 350, startPoint y: 97, endPoint x: 292, endPoint y: 105, distance: 58.9
click at [349, 97] on div at bounding box center [347, 99] width 29 height 12
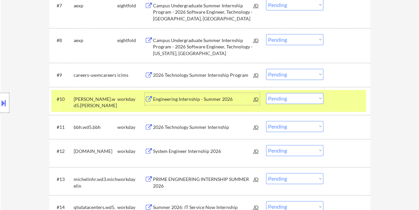
click at [232, 100] on div "Engineering Internship - Summer 2026" at bounding box center [203, 99] width 101 height 7
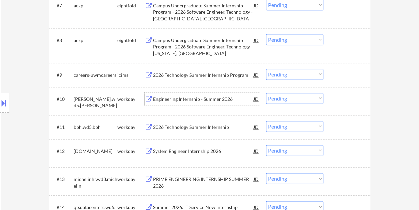
drag, startPoint x: 347, startPoint y: 90, endPoint x: 343, endPoint y: 95, distance: 6.4
click at [347, 91] on div "#10 woodward.wd5.woodward workday Engineering Internship - Summer 2026 JD Choos…" at bounding box center [208, 101] width 315 height 22
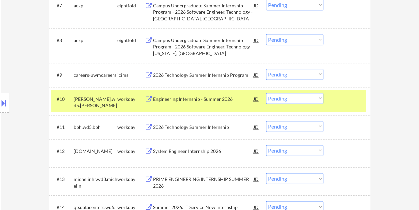
click at [319, 100] on select "Choose an option... Pending Applied Excluded (Questions) Excluded (Expired) Exc…" at bounding box center [294, 98] width 57 height 11
click at [266, 93] on select "Choose an option... Pending Applied Excluded (Questions) Excluded (Expired) Exc…" at bounding box center [294, 98] width 57 height 11
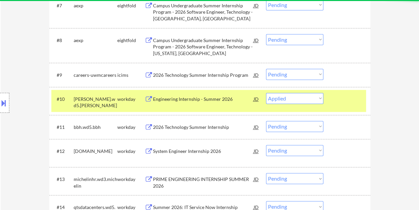
select select ""pending""
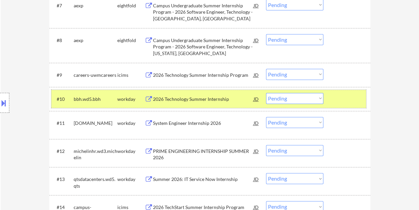
click at [333, 97] on div at bounding box center [347, 99] width 29 height 12
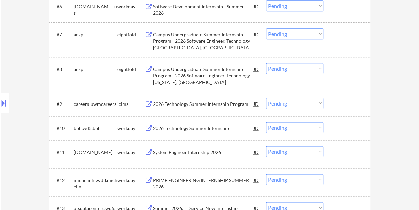
scroll to position [366, 0]
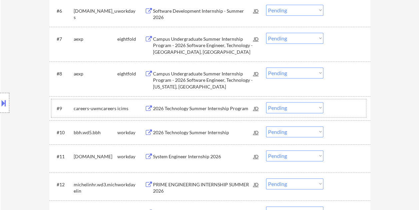
click at [355, 107] on div at bounding box center [347, 108] width 29 height 12
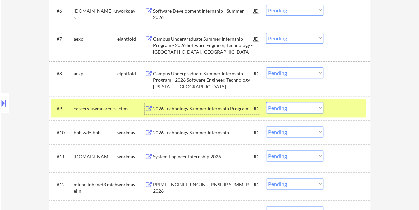
click at [221, 107] on div "2026 Technology Summer Internship Program" at bounding box center [203, 108] width 101 height 7
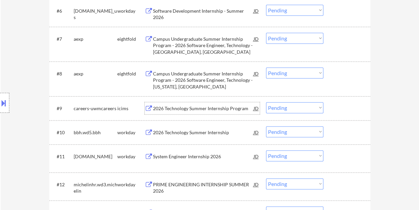
click at [331, 103] on div "#9 careers-uwmcareers icims 2026 Technology Summer Internship Program JD Choose…" at bounding box center [208, 108] width 315 height 18
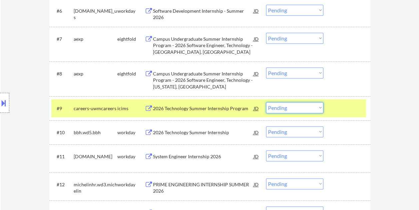
click at [320, 107] on select "Choose an option... Pending Applied Excluded (Questions) Excluded (Expired) Exc…" at bounding box center [294, 107] width 57 height 11
click at [266, 102] on select "Choose an option... Pending Applied Excluded (Questions) Excluded (Expired) Exc…" at bounding box center [294, 107] width 57 height 11
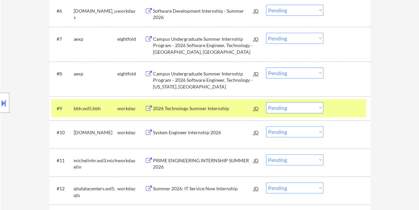
click at [329, 111] on div "#9 bbh.wd5.bbh workday 2026 Technology Summer Internship JD Choose an option...…" at bounding box center [208, 108] width 315 height 18
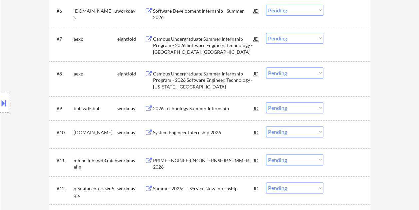
drag, startPoint x: 354, startPoint y: 104, endPoint x: 281, endPoint y: 111, distance: 73.0
click at [354, 104] on div at bounding box center [347, 108] width 29 height 12
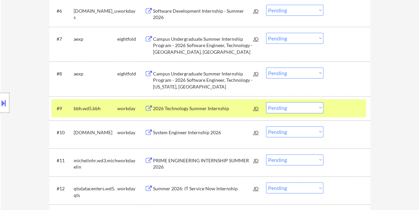
click at [235, 111] on div "2026 Technology Summer Internship" at bounding box center [203, 108] width 101 height 7
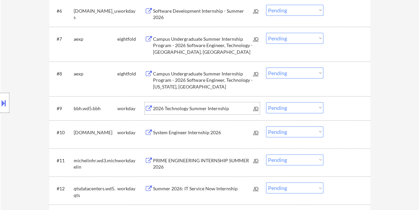
drag, startPoint x: 346, startPoint y: 107, endPoint x: 342, endPoint y: 109, distance: 4.5
click at [345, 108] on div at bounding box center [347, 108] width 29 height 12
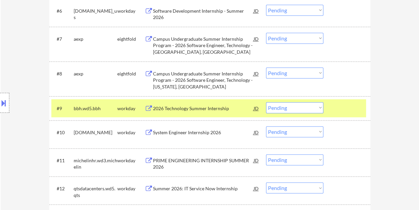
click at [318, 109] on select "Choose an option... Pending Applied Excluded (Questions) Excluded (Expired) Exc…" at bounding box center [294, 107] width 57 height 11
click at [266, 102] on select "Choose an option... Pending Applied Excluded (Questions) Excluded (Expired) Exc…" at bounding box center [294, 107] width 57 height 11
select select ""pending""
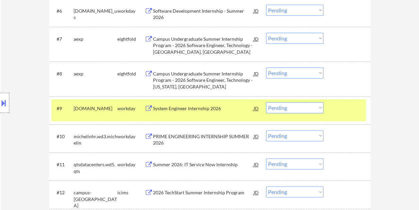
click at [365, 103] on div "#9 motorolasolutions.wd5.careers workday System Engineer Internship 2026 JD Cho…" at bounding box center [208, 110] width 315 height 22
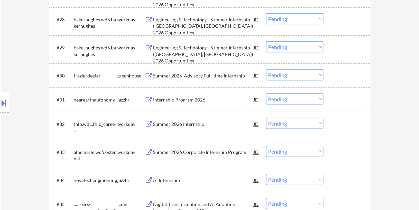
scroll to position [966, 0]
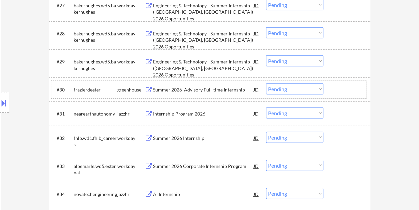
drag, startPoint x: 345, startPoint y: 89, endPoint x: 247, endPoint y: 89, distance: 98.6
click at [345, 89] on div at bounding box center [347, 89] width 29 height 12
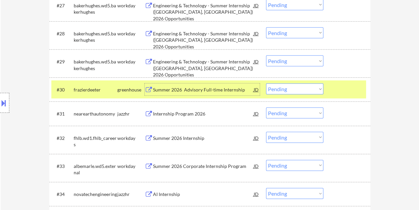
click at [218, 89] on div "Summer 2026 Advisory Full-time Internship" at bounding box center [203, 89] width 101 height 7
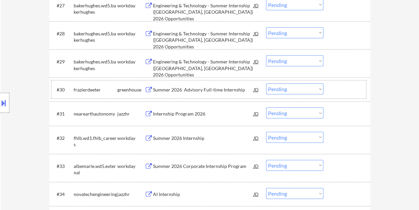
click at [334, 89] on div at bounding box center [347, 89] width 29 height 12
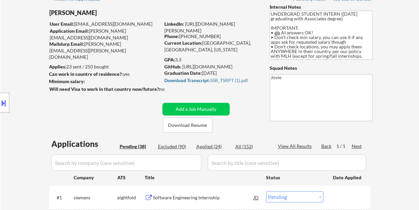
scroll to position [0, 0]
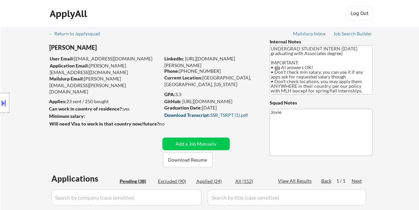
click at [221, 115] on div "Download Transcript: SSR_TSRPT (1).pdf" at bounding box center [210, 115] width 93 height 5
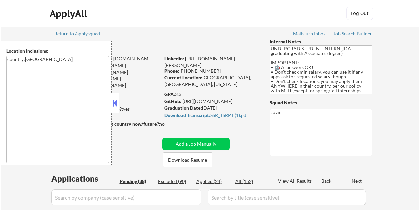
select select ""pending""
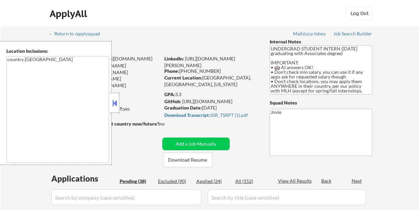
select select ""pending""
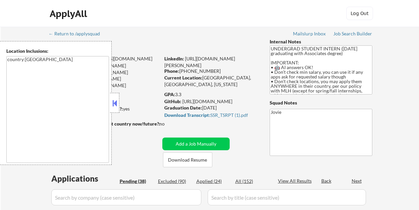
select select ""pending""
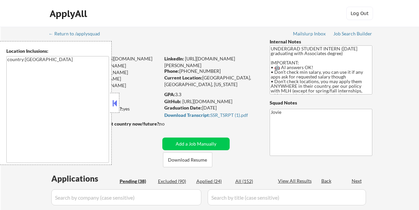
select select ""pending""
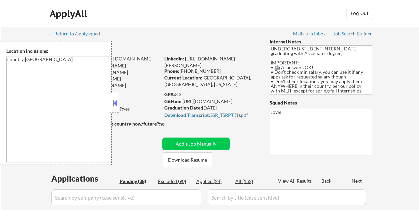
select select ""pending""
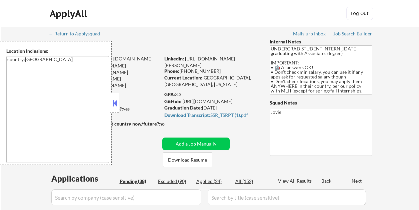
select select ""pending""
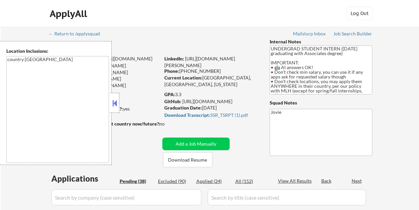
select select ""pending""
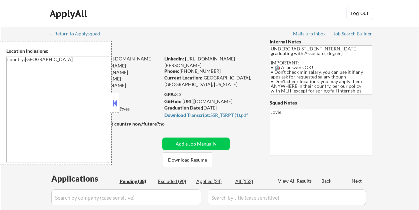
select select ""pending""
click at [121, 103] on div "Applies: 23 sent / 250 bought" at bounding box center [104, 101] width 111 height 7
click at [118, 101] on button at bounding box center [114, 103] width 7 height 10
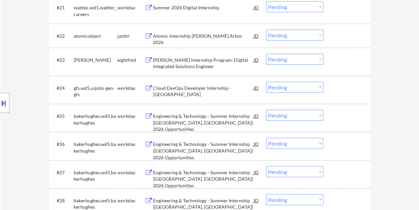
scroll to position [951, 0]
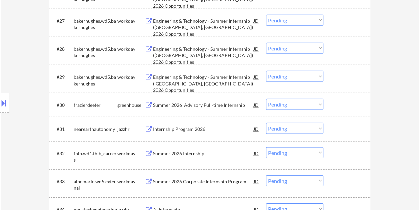
click at [312, 105] on select "Choose an option... Pending Applied Excluded (Questions) Excluded (Expired) Exc…" at bounding box center [294, 104] width 57 height 11
select select ""applied""
click at [266, 99] on select "Choose an option... Pending Applied Excluded (Questions) Excluded (Expired) Exc…" at bounding box center [294, 104] width 57 height 11
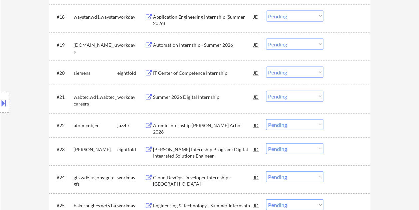
scroll to position [702, 0]
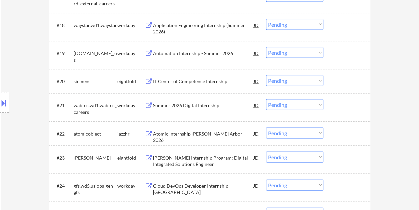
drag, startPoint x: 346, startPoint y: 109, endPoint x: 269, endPoint y: 107, distance: 77.3
click at [346, 109] on div at bounding box center [347, 105] width 29 height 12
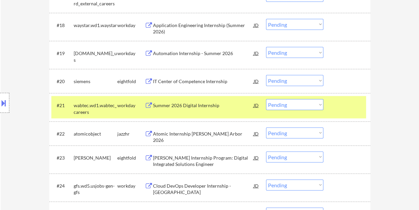
click at [193, 100] on div "Summer 2026 Digital Internship" at bounding box center [203, 105] width 101 height 12
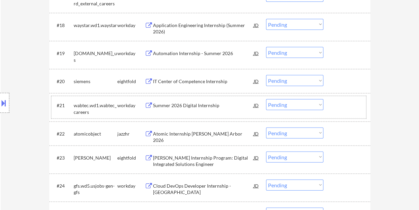
click at [341, 111] on div "#21 wabtec.wd1.wabtec_careers workday Summer 2026 Digital Internship JD Choose …" at bounding box center [208, 107] width 315 height 22
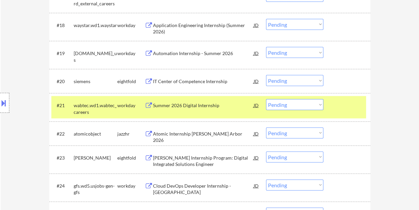
click at [312, 104] on select "Choose an option... Pending Applied Excluded (Questions) Excluded (Expired) Exc…" at bounding box center [294, 104] width 57 height 11
select select ""excluded""
click at [266, 99] on select "Choose an option... Pending Applied Excluded (Questions) Excluded (Expired) Exc…" at bounding box center [294, 104] width 57 height 11
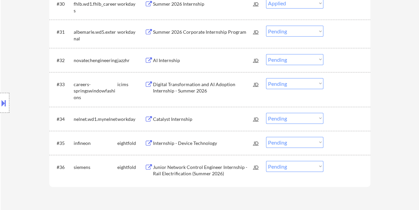
scroll to position [1035, 0]
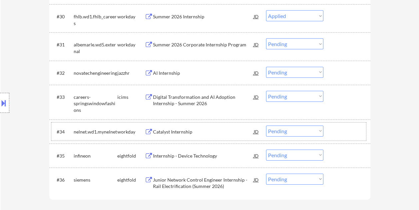
click at [337, 132] on div at bounding box center [347, 131] width 29 height 12
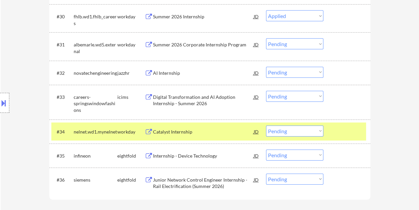
click at [178, 132] on div "Catalyst Internship" at bounding box center [203, 131] width 101 height 7
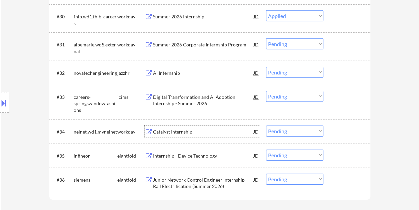
click at [336, 126] on div at bounding box center [347, 131] width 29 height 12
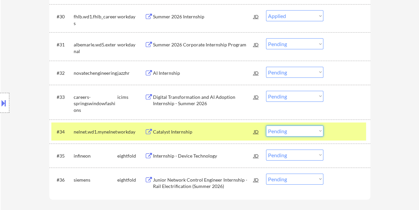
click at [317, 131] on select "Choose an option... Pending Applied Excluded (Questions) Excluded (Expired) Exc…" at bounding box center [294, 130] width 57 height 11
select select ""excluded__bad_match_""
click at [266, 125] on select "Choose an option... Pending Applied Excluded (Questions) Excluded (Expired) Exc…" at bounding box center [294, 130] width 57 height 11
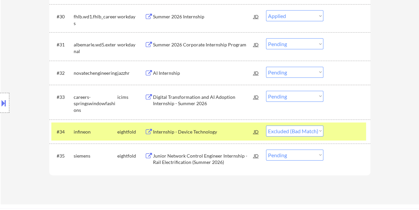
click at [328, 129] on div "#34 infineon eightfold Internship - Device Technology JD Choose an option... Pe…" at bounding box center [208, 131] width 315 height 18
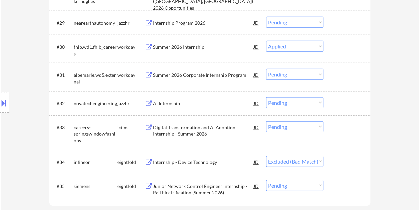
scroll to position [1002, 0]
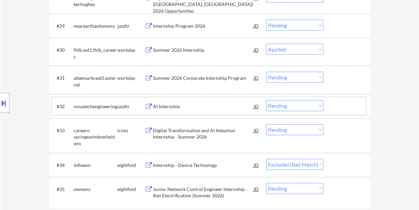
click at [346, 111] on div at bounding box center [347, 106] width 29 height 12
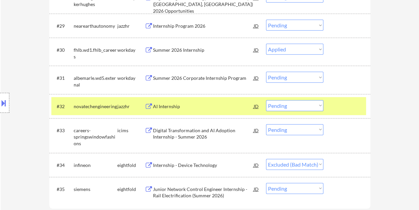
click at [192, 108] on div "AI Internship" at bounding box center [203, 106] width 101 height 7
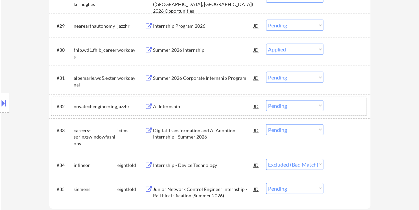
click at [338, 101] on div at bounding box center [347, 106] width 29 height 12
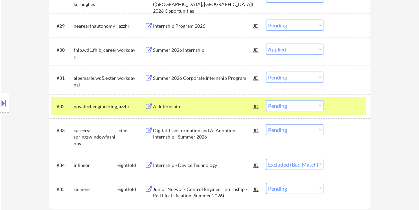
click at [309, 102] on select "Choose an option... Pending Applied Excluded (Questions) Excluded (Expired) Exc…" at bounding box center [294, 105] width 57 height 11
select select ""excluded__bad_match_""
click at [266, 100] on select "Choose an option... Pending Applied Excluded (Questions) Excluded (Expired) Exc…" at bounding box center [294, 105] width 57 height 11
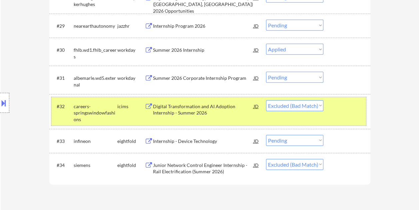
click at [336, 109] on div at bounding box center [347, 106] width 29 height 12
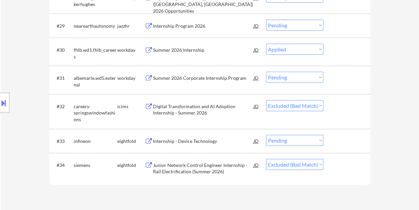
click at [336, 76] on div at bounding box center [347, 78] width 29 height 12
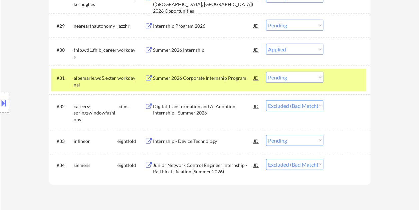
click at [188, 79] on div "Summer 2026 Corporate Internship Program" at bounding box center [203, 78] width 101 height 7
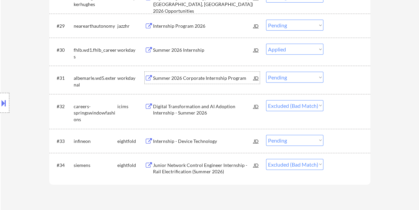
click at [335, 79] on div at bounding box center [347, 78] width 29 height 12
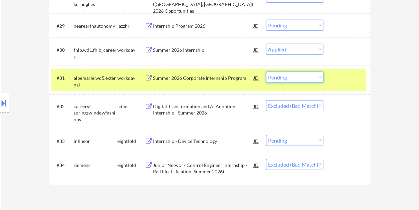
click at [321, 79] on select "Choose an option... Pending Applied Excluded (Questions) Excluded (Expired) Exc…" at bounding box center [294, 77] width 57 height 11
select select ""excluded__bad_match_""
click at [266, 72] on select "Choose an option... Pending Applied Excluded (Questions) Excluded (Expired) Exc…" at bounding box center [294, 77] width 57 height 11
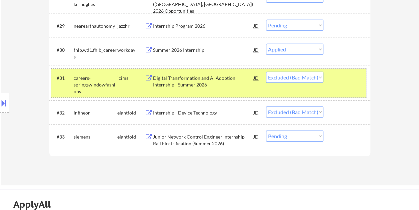
click at [338, 81] on div at bounding box center [347, 78] width 29 height 12
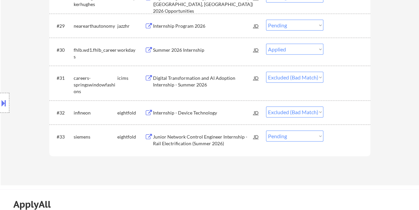
drag, startPoint x: 342, startPoint y: 45, endPoint x: 308, endPoint y: 49, distance: 34.2
click at [342, 45] on div at bounding box center [347, 50] width 29 height 12
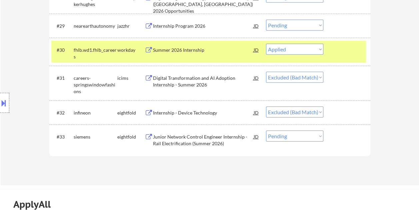
click at [188, 50] on div "Summer 2026 Internship" at bounding box center [203, 50] width 101 height 7
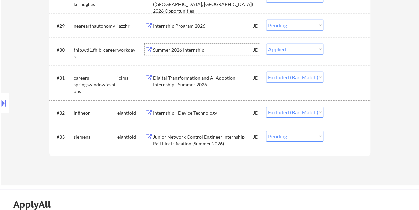
drag, startPoint x: 338, startPoint y: 44, endPoint x: 308, endPoint y: 53, distance: 31.2
click at [338, 44] on div at bounding box center [347, 50] width 29 height 12
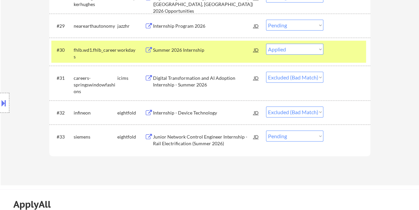
click at [305, 51] on select "Choose an option... Pending Applied Excluded (Questions) Excluded (Expired) Exc…" at bounding box center [294, 49] width 57 height 11
click at [266, 44] on select "Choose an option... Pending Applied Excluded (Questions) Excluded (Expired) Exc…" at bounding box center [294, 49] width 57 height 11
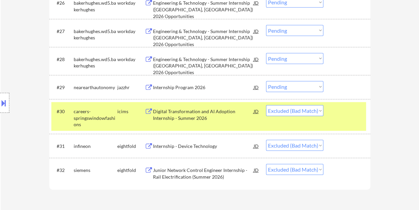
scroll to position [935, 0]
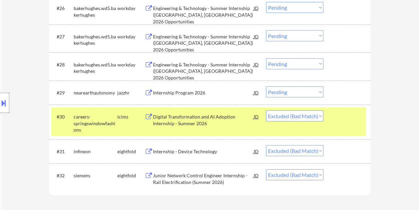
click at [344, 61] on div at bounding box center [347, 64] width 29 height 12
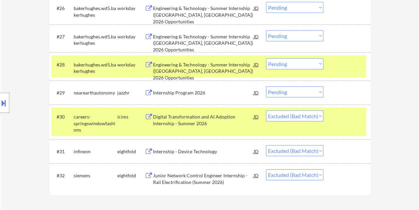
click at [200, 65] on div "Engineering & Technology - Summer Internship (Minden, NV) 2026 Opportunities" at bounding box center [203, 71] width 101 height 20
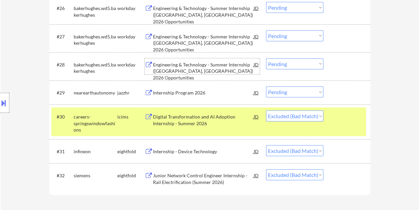
click at [309, 119] on select "Choose an option... Pending Applied Excluded (Questions) Excluded (Expired) Exc…" at bounding box center [294, 115] width 57 height 11
select select ""excluded__bad_match_""
click at [266, 110] on select "Choose an option... Pending Applied Excluded (Questions) Excluded (Expired) Exc…" at bounding box center [294, 115] width 57 height 11
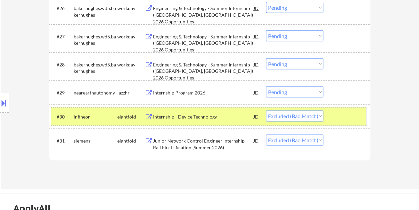
click at [335, 115] on div at bounding box center [347, 116] width 29 height 12
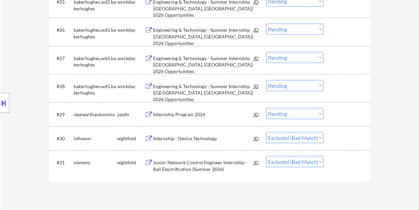
scroll to position [902, 0]
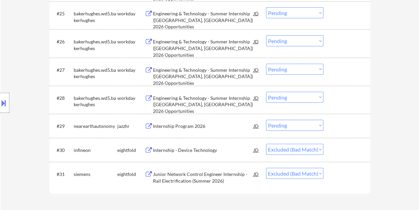
drag, startPoint x: 337, startPoint y: 96, endPoint x: 330, endPoint y: 99, distance: 7.9
click at [335, 97] on div at bounding box center [347, 98] width 29 height 12
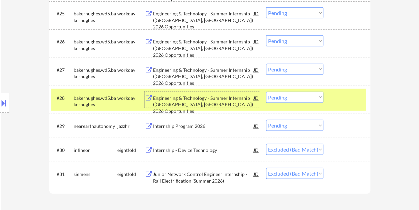
click at [224, 95] on div "Engineering & Technology - Summer Internship (Minden, NV) 2026 Opportunities" at bounding box center [203, 105] width 101 height 20
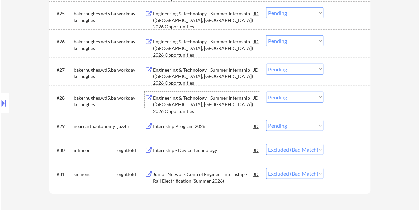
click at [347, 91] on div "#28 bakerhughes.wd5.bakerhughes workday Engineering & Technology - Summer Inter…" at bounding box center [208, 100] width 315 height 22
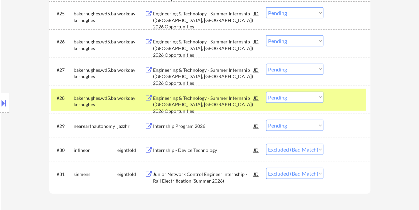
click at [319, 98] on select "Choose an option... Pending Applied Excluded (Questions) Excluded (Expired) Exc…" at bounding box center [294, 97] width 57 height 11
select select ""excluded__bad_match_""
click at [266, 92] on select "Choose an option... Pending Applied Excluded (Questions) Excluded (Expired) Exc…" at bounding box center [294, 97] width 57 height 11
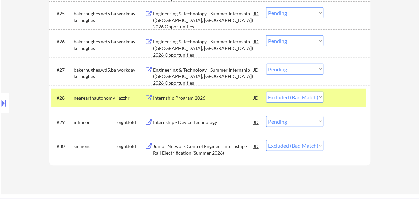
drag, startPoint x: 332, startPoint y: 87, endPoint x: 338, endPoint y: 95, distance: 10.1
click at [333, 87] on div "#28 nearearthautonomy jazzhr Internship Program 2026 JD Choose an option... Pen…" at bounding box center [209, 98] width 321 height 24
click at [338, 96] on div at bounding box center [347, 98] width 29 height 12
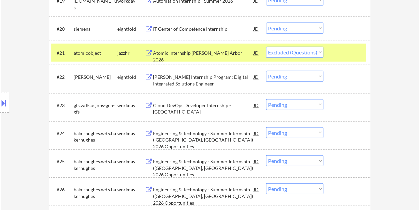
scroll to position [735, 0]
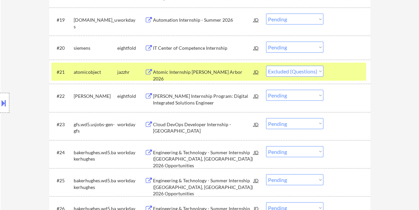
click at [351, 71] on div at bounding box center [347, 72] width 29 height 12
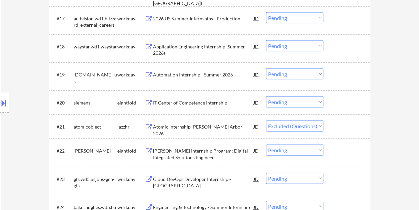
scroll to position [669, 0]
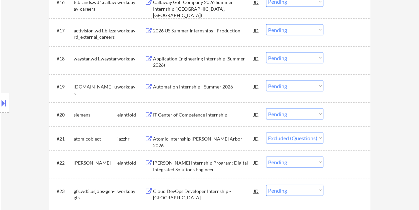
drag, startPoint x: 341, startPoint y: 85, endPoint x: 270, endPoint y: 93, distance: 71.1
click at [340, 86] on div at bounding box center [347, 86] width 29 height 12
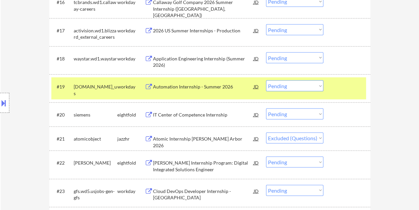
click at [204, 87] on div "Automation Internship - Summer 2026" at bounding box center [203, 86] width 101 height 7
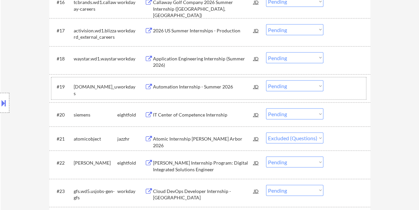
click at [334, 78] on div "#19 conagrabrands.wd1.careers_us workday Automation Internship - Summer 2026 JD…" at bounding box center [208, 88] width 315 height 22
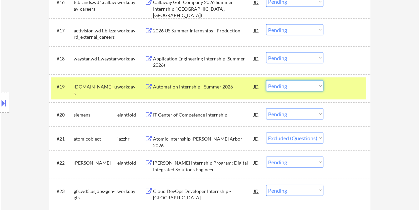
click at [302, 83] on select "Choose an option... Pending Applied Excluded (Questions) Excluded (Expired) Exc…" at bounding box center [294, 85] width 57 height 11
select select ""applied""
click at [266, 80] on select "Choose an option... Pending Applied Excluded (Questions) Excluded (Expired) Exc…" at bounding box center [294, 85] width 57 height 11
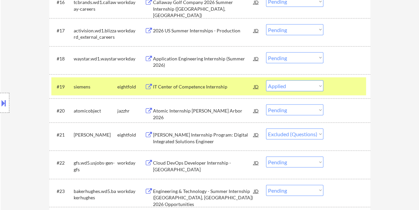
click at [333, 82] on div at bounding box center [347, 86] width 29 height 12
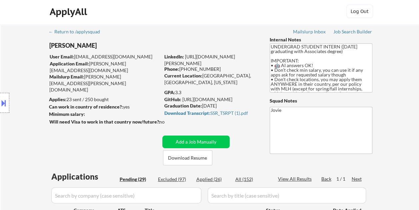
scroll to position [0, 0]
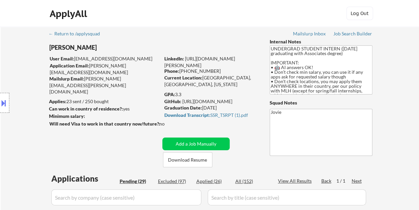
click at [207, 181] on div "Applied (26)" at bounding box center [212, 181] width 33 height 7
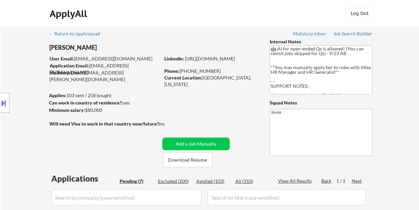
select select ""pending""
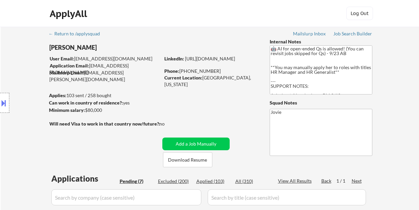
select select ""pending""
